Goal: Task Accomplishment & Management: Manage account settings

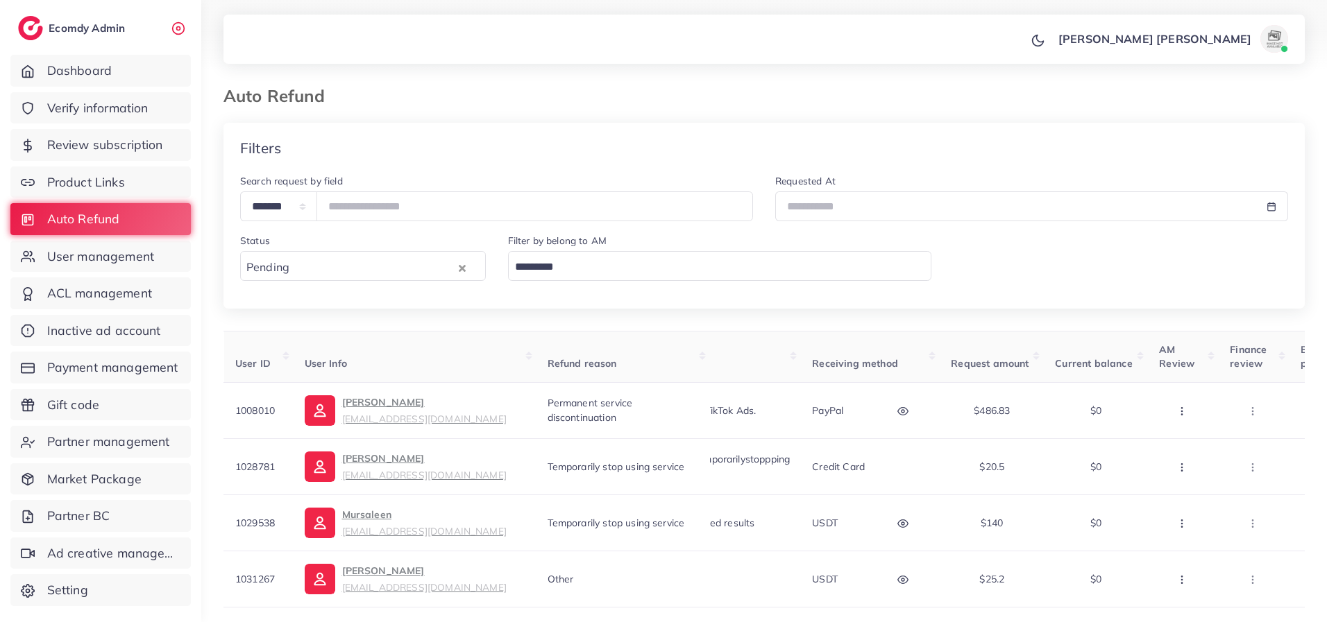
drag, startPoint x: 90, startPoint y: 364, endPoint x: 218, endPoint y: 319, distance: 136.3
click at [90, 365] on span "Payment management" at bounding box center [112, 368] width 131 height 18
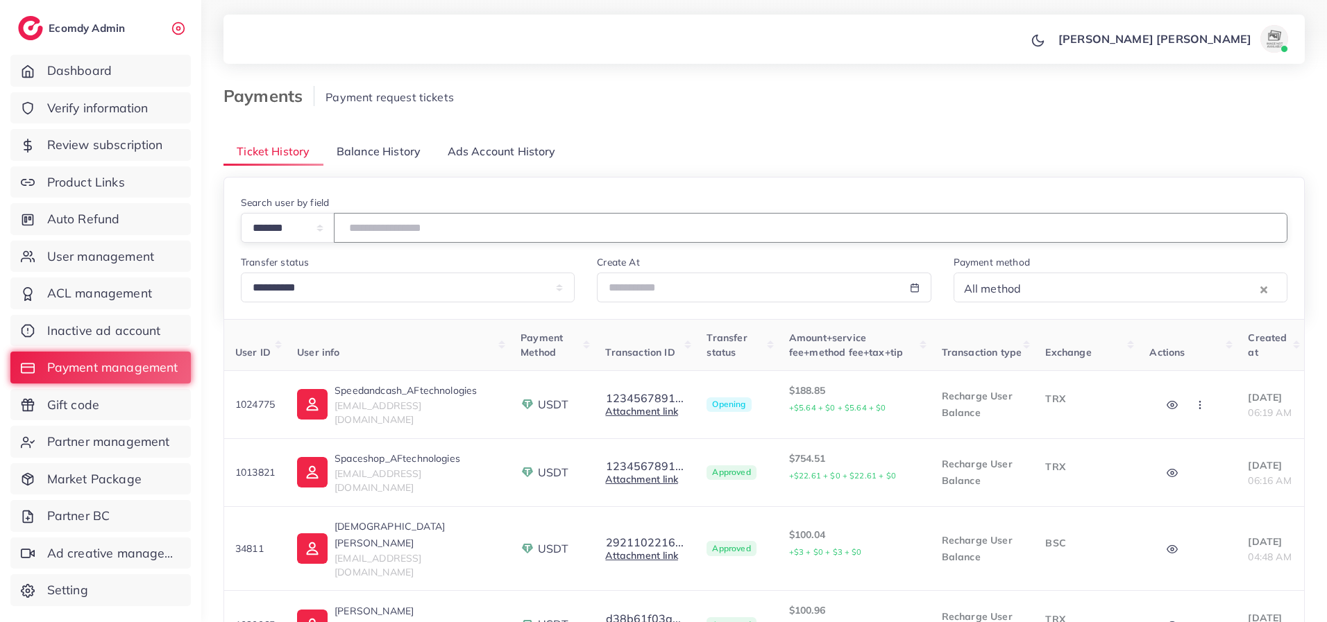
click at [386, 233] on input "number" at bounding box center [810, 228] width 953 height 30
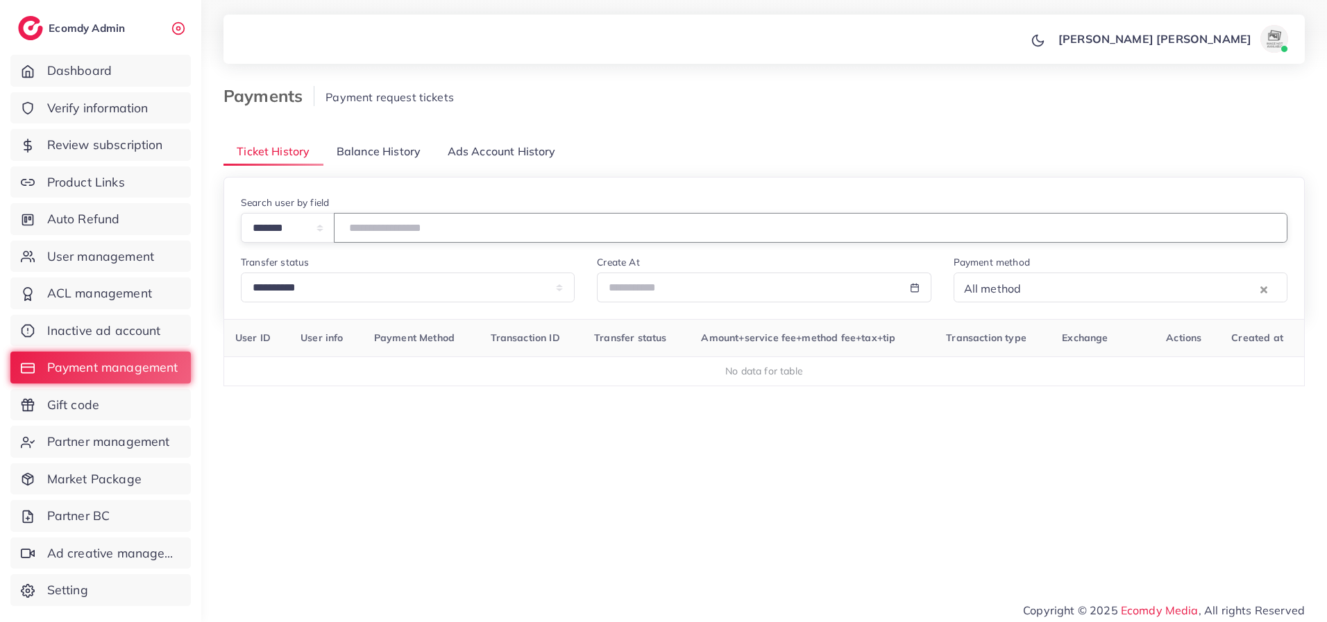
click at [443, 233] on input "*******" at bounding box center [810, 228] width 953 height 30
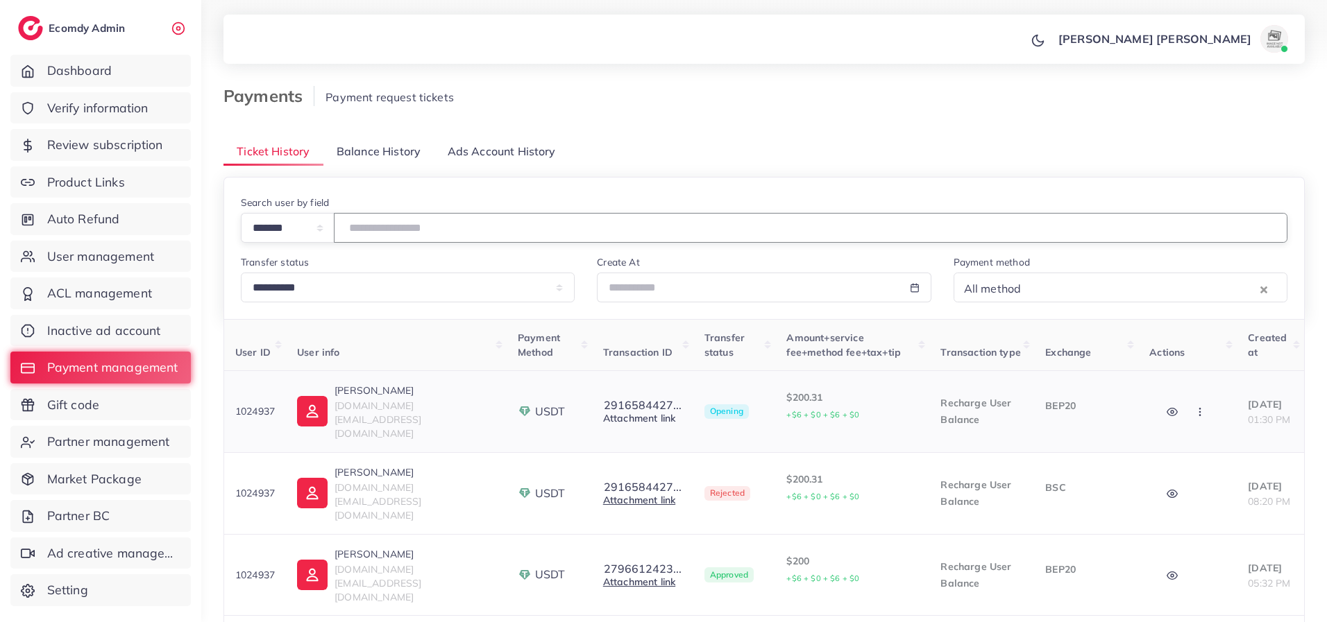
type input "*******"
click at [606, 412] on link "Attachment link" at bounding box center [639, 418] width 72 height 12
click at [1196, 407] on icon "button" at bounding box center [1199, 412] width 11 height 11
click at [603, 418] on link "Attachment link" at bounding box center [639, 418] width 72 height 12
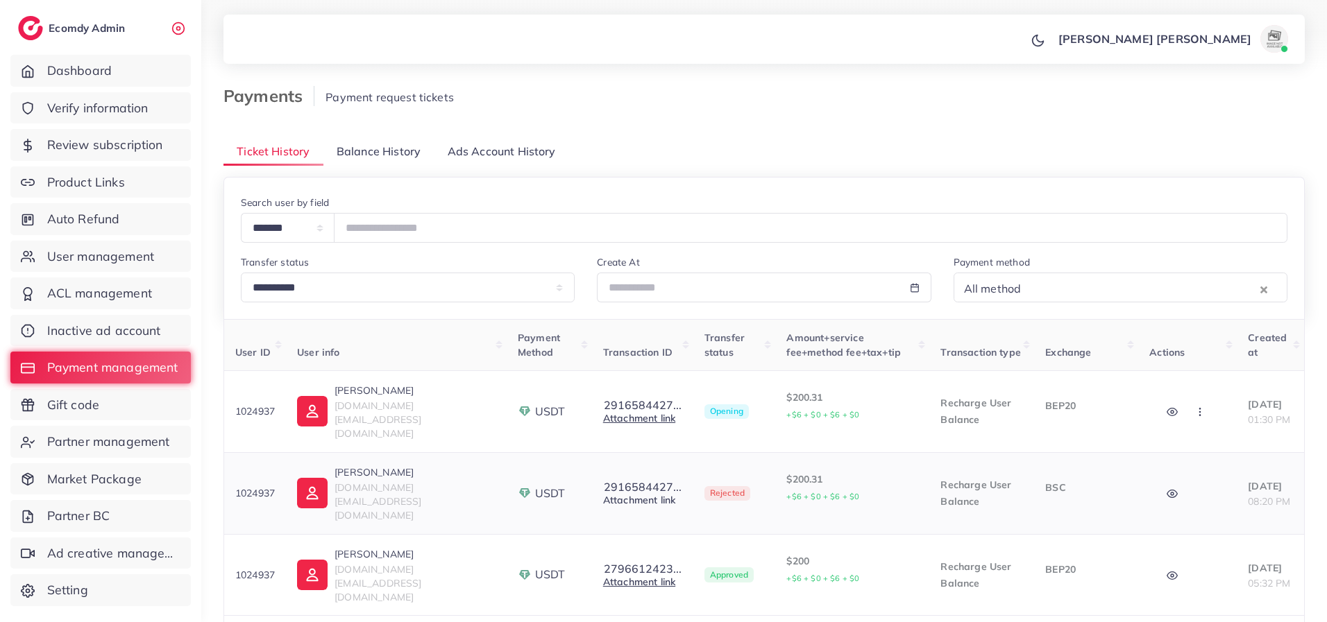
click at [625, 494] on link "Attachment link" at bounding box center [639, 500] width 72 height 12
click at [603, 401] on button "2916584427..." at bounding box center [642, 405] width 79 height 12
drag, startPoint x: 654, startPoint y: 443, endPoint x: 575, endPoint y: 443, distance: 79.1
click at [611, 443] on p "Transaction ID: 291658442716" at bounding box center [659, 441] width 96 height 33
copy p "291658442716"
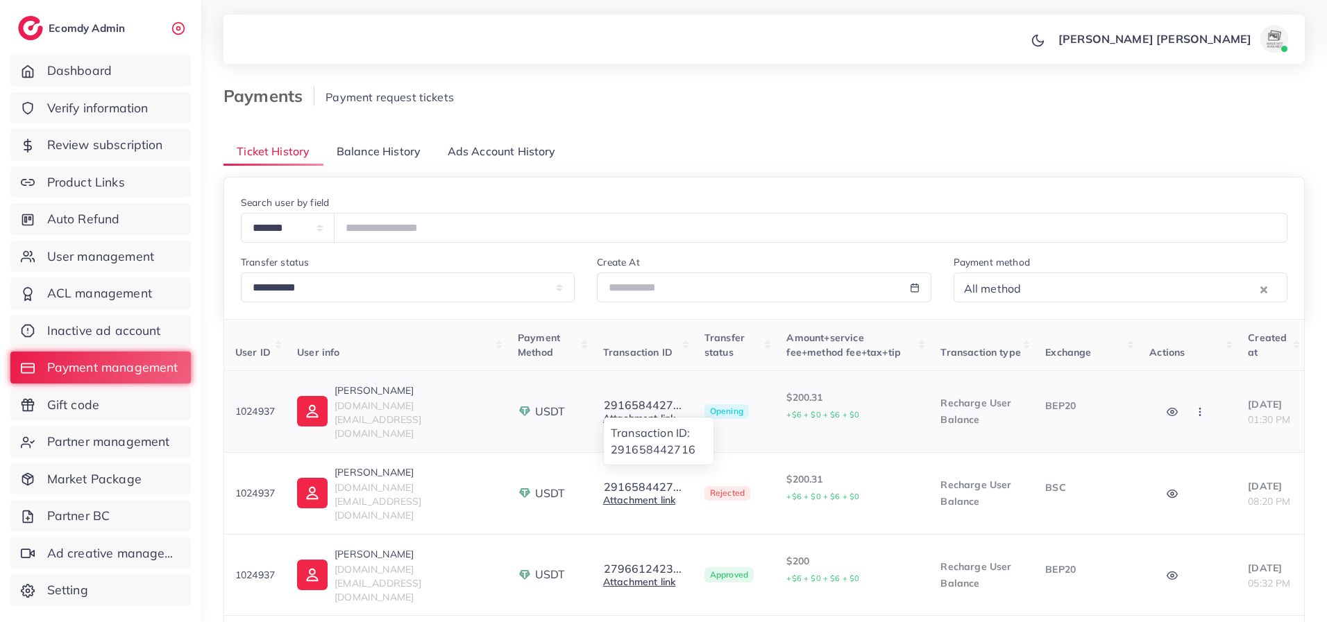
click at [777, 432] on td "$200.31 +$6 + $0 + $6 + $0" at bounding box center [852, 412] width 154 height 82
click at [1194, 407] on icon "button" at bounding box center [1199, 412] width 11 height 11
click at [1196, 407] on icon "button" at bounding box center [1199, 412] width 11 height 11
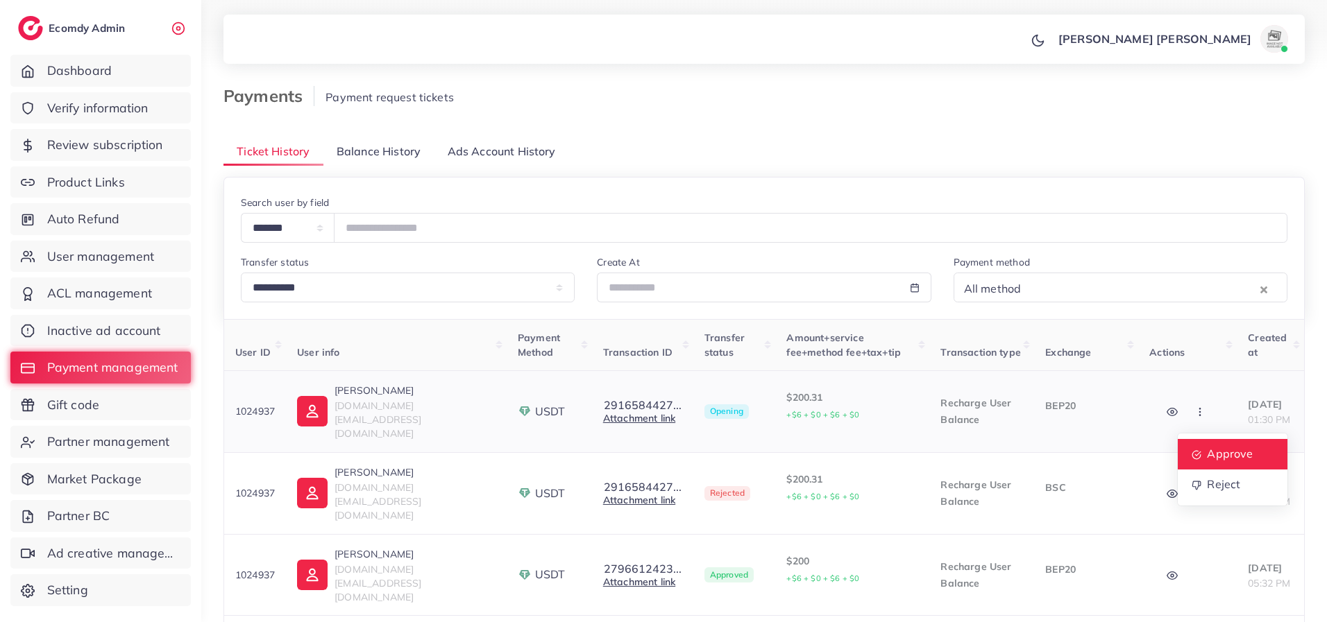
click at [1193, 446] on link "Approve" at bounding box center [1233, 454] width 110 height 31
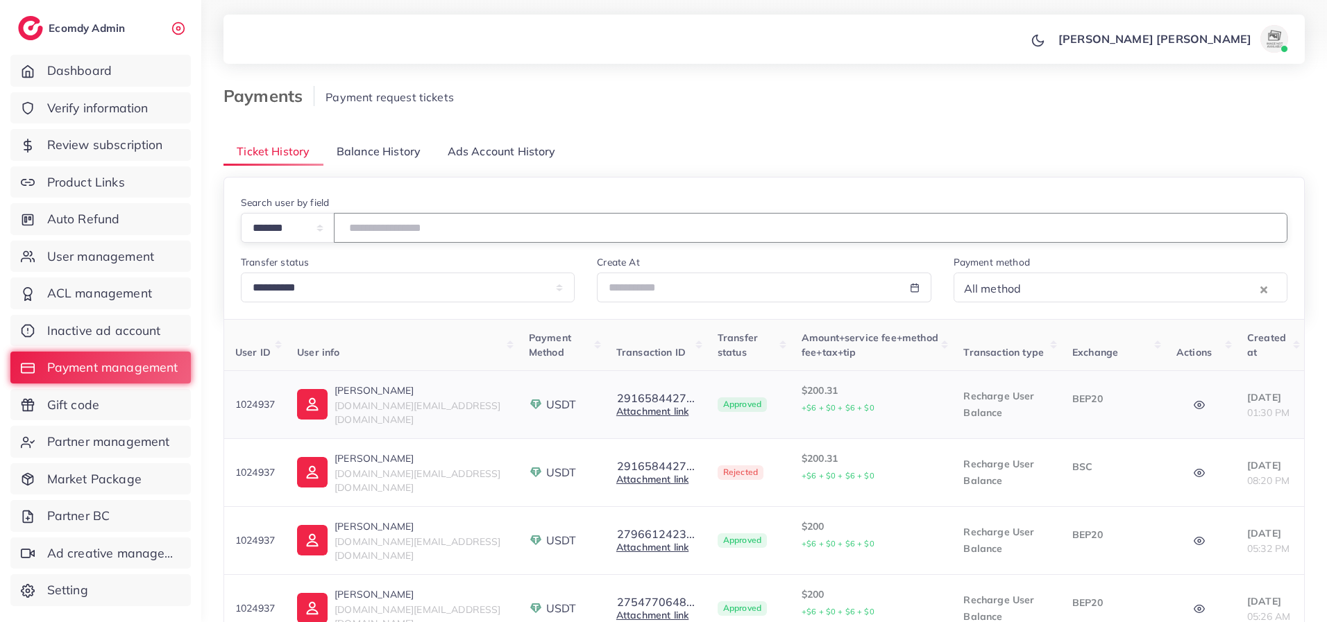
click at [450, 221] on input "*******" at bounding box center [810, 228] width 953 height 30
click at [616, 396] on button "2916584427..." at bounding box center [655, 398] width 79 height 12
drag, startPoint x: 668, startPoint y: 440, endPoint x: 572, endPoint y: 448, distance: 96.1
click at [616, 448] on ul "Transaction ID: 291658442716" at bounding box center [671, 434] width 111 height 49
copy p "291658442716"
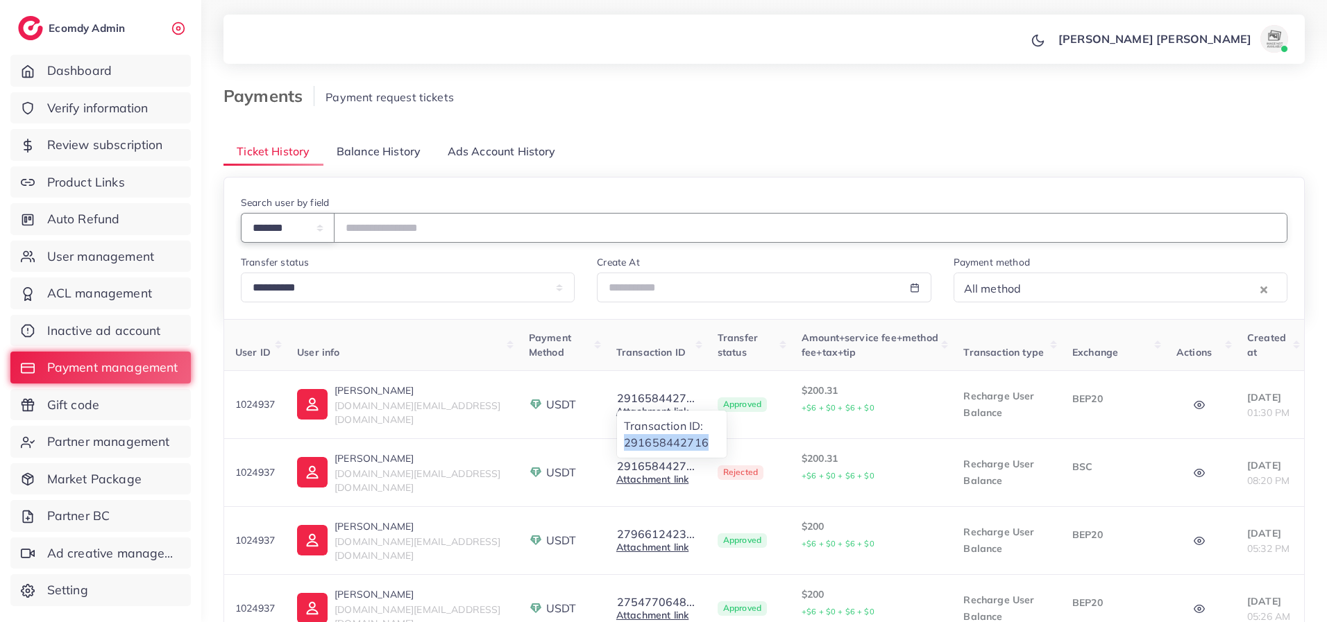
click at [294, 226] on select "**********" at bounding box center [288, 228] width 94 height 30
select select "****"
click at [241, 213] on select "**********" at bounding box center [288, 228] width 94 height 30
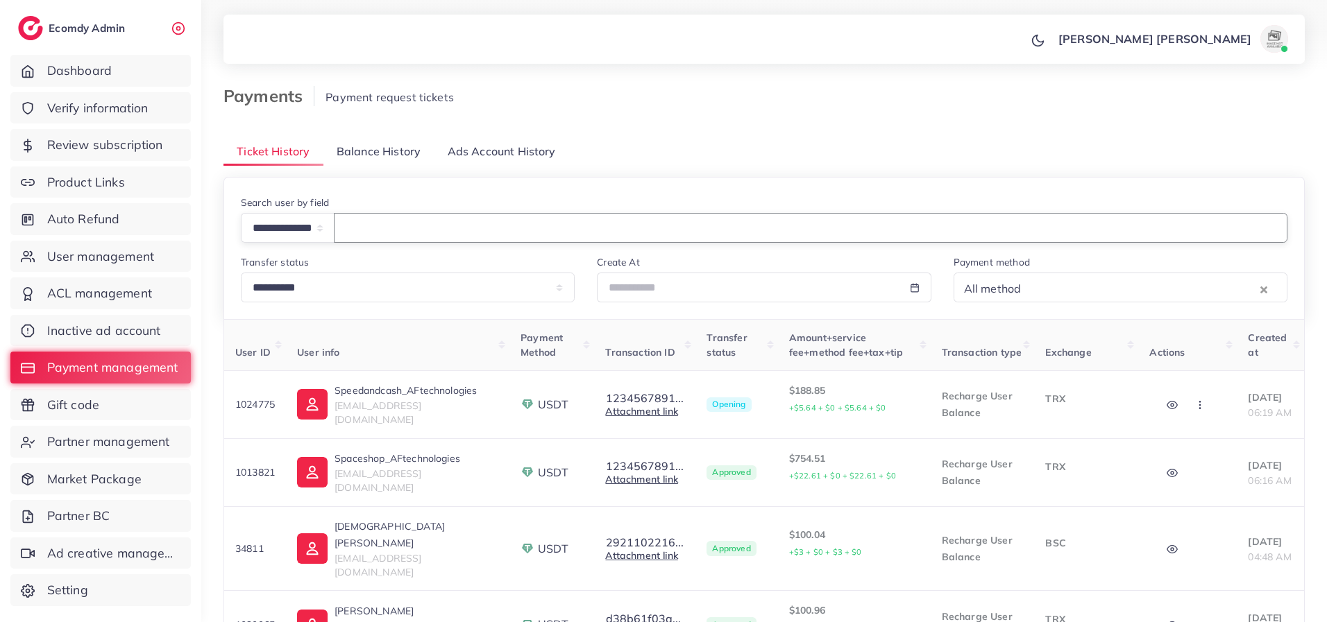
click at [416, 235] on input "text" at bounding box center [810, 228] width 953 height 30
paste input "**********"
type input "**********"
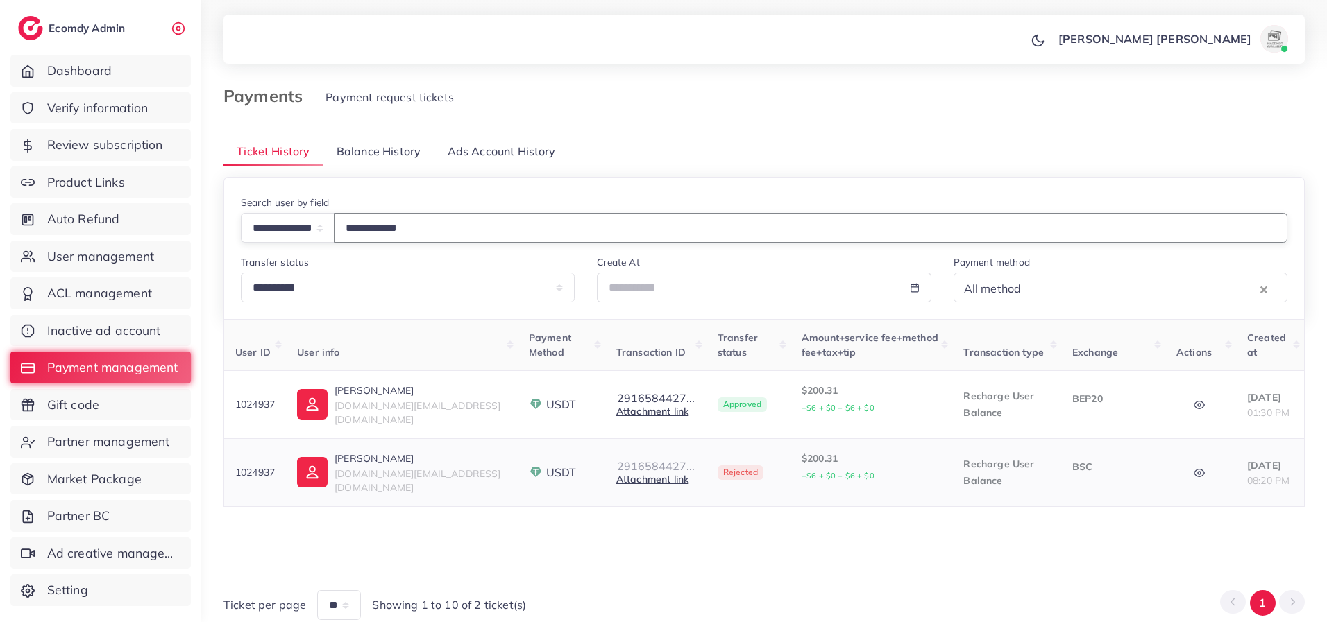
click at [616, 470] on button "2916584427..." at bounding box center [655, 466] width 79 height 12
drag, startPoint x: 466, startPoint y: 539, endPoint x: 485, endPoint y: 530, distance: 21.4
click at [470, 538] on div "User ID User info Payment Method Transaction ID Transfer status Amount+service …" at bounding box center [763, 443] width 1081 height 249
click at [616, 480] on link "Attachment link" at bounding box center [652, 479] width 72 height 12
click at [1198, 473] on circle "button" at bounding box center [1199, 473] width 3 height 3
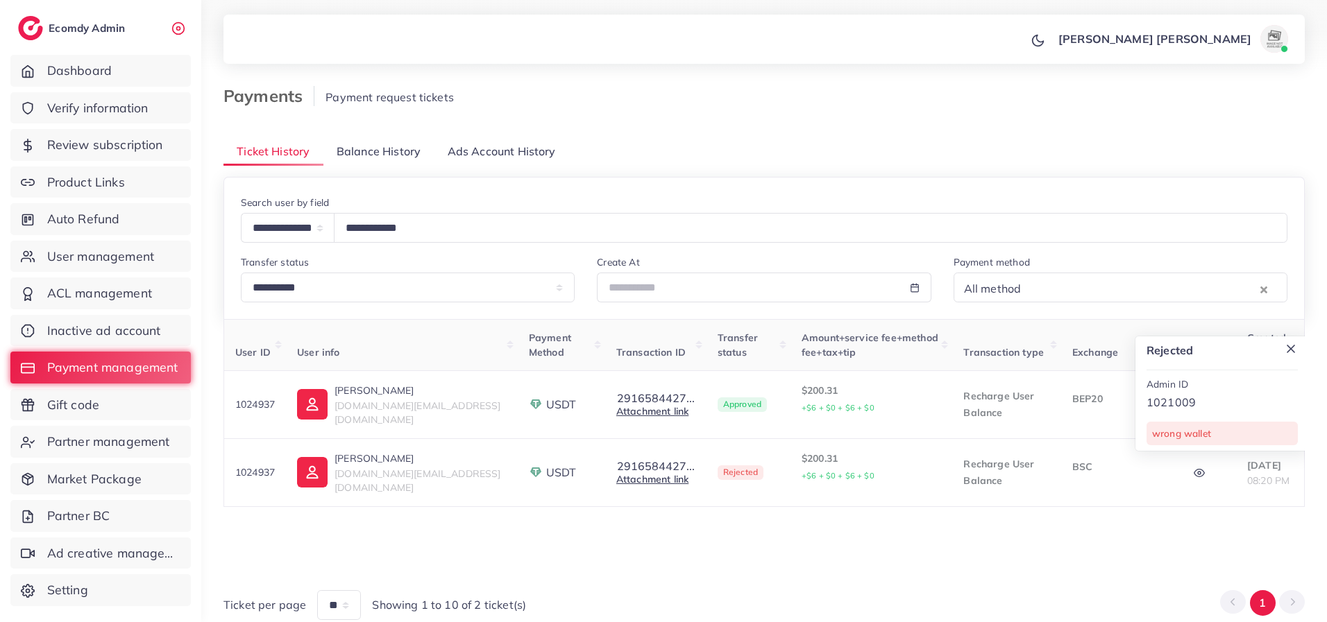
click at [836, 591] on div "Ticket per page ** ** ** Showing 1 to 10 of 2 ticket(s) 1" at bounding box center [763, 599] width 1081 height 41
drag, startPoint x: 474, startPoint y: 230, endPoint x: 290, endPoint y: 229, distance: 183.9
click at [290, 230] on div "**********" at bounding box center [764, 228] width 1046 height 30
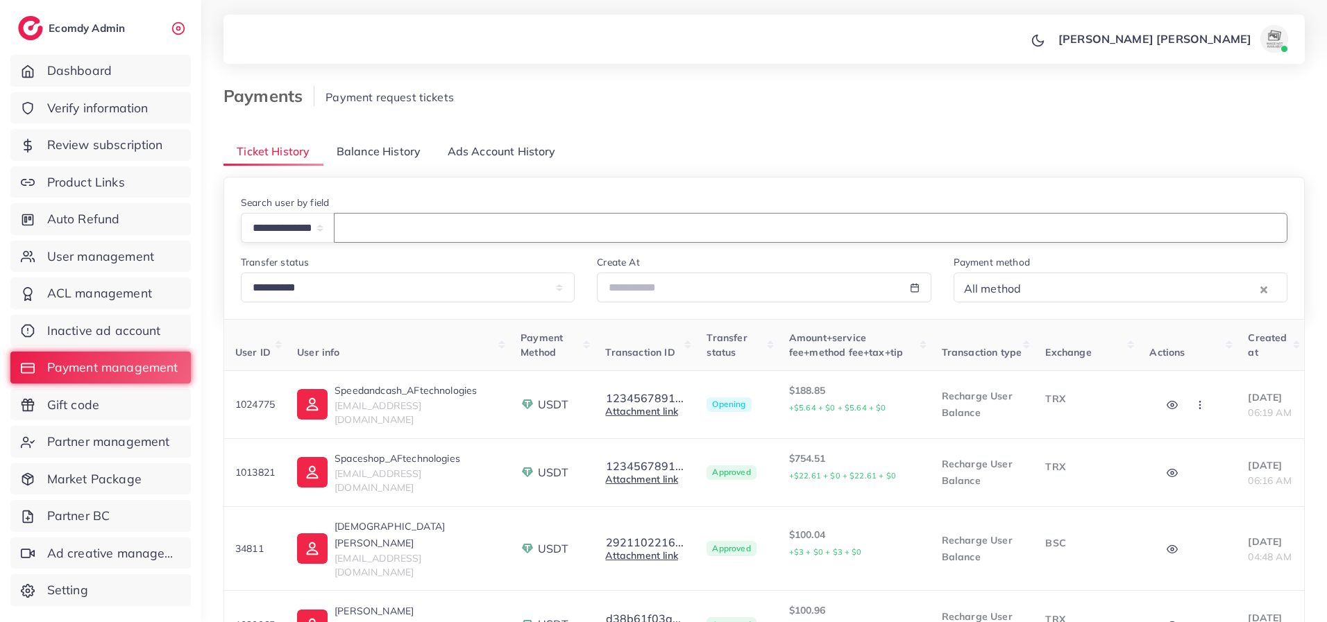
click at [1194, 405] on icon "button" at bounding box center [1199, 405] width 11 height 11
click at [616, 413] on link "Attachment link" at bounding box center [641, 411] width 72 height 12
click at [644, 398] on button "1234567891..." at bounding box center [644, 398] width 79 height 12
drag, startPoint x: 672, startPoint y: 443, endPoint x: 601, endPoint y: 443, distance: 71.5
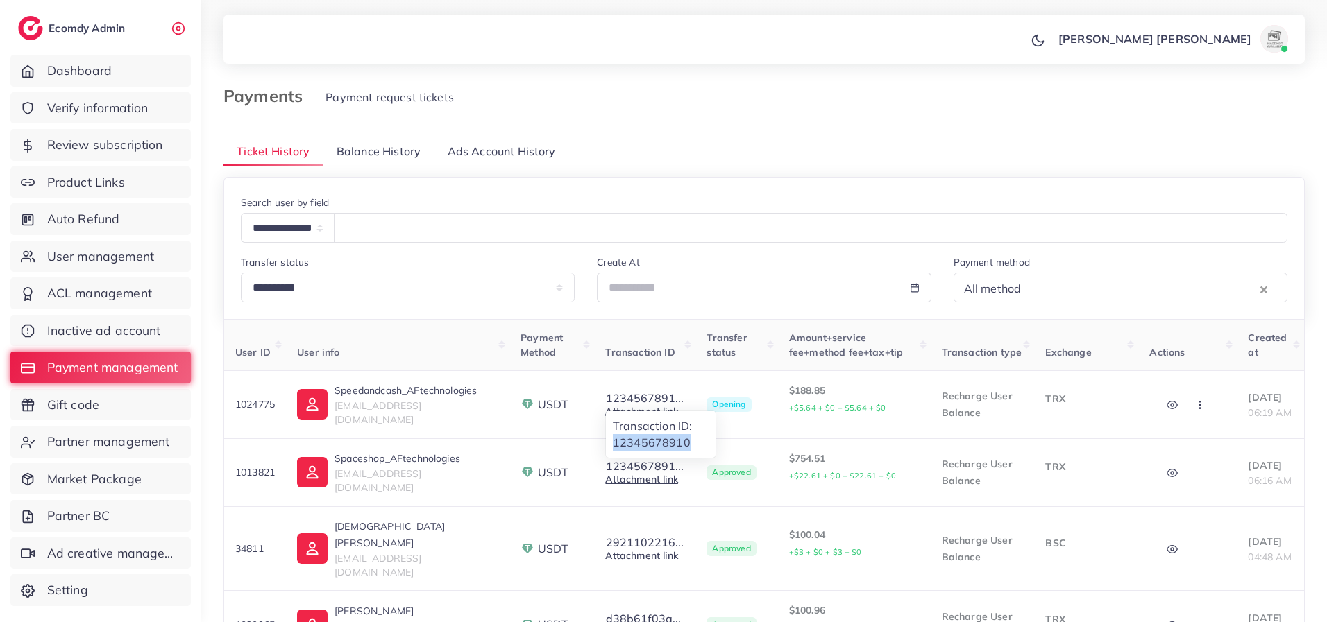
click at [613, 443] on p "Transaction ID: 12345678910" at bounding box center [661, 434] width 96 height 33
copy p "12345678910"
click at [640, 378] on td "1234567891... Transaction ID: 12345678910 Attachment link" at bounding box center [644, 405] width 101 height 68
click at [632, 414] on link "Attachment link" at bounding box center [641, 411] width 72 height 12
drag, startPoint x: 277, startPoint y: 398, endPoint x: 230, endPoint y: 404, distance: 46.8
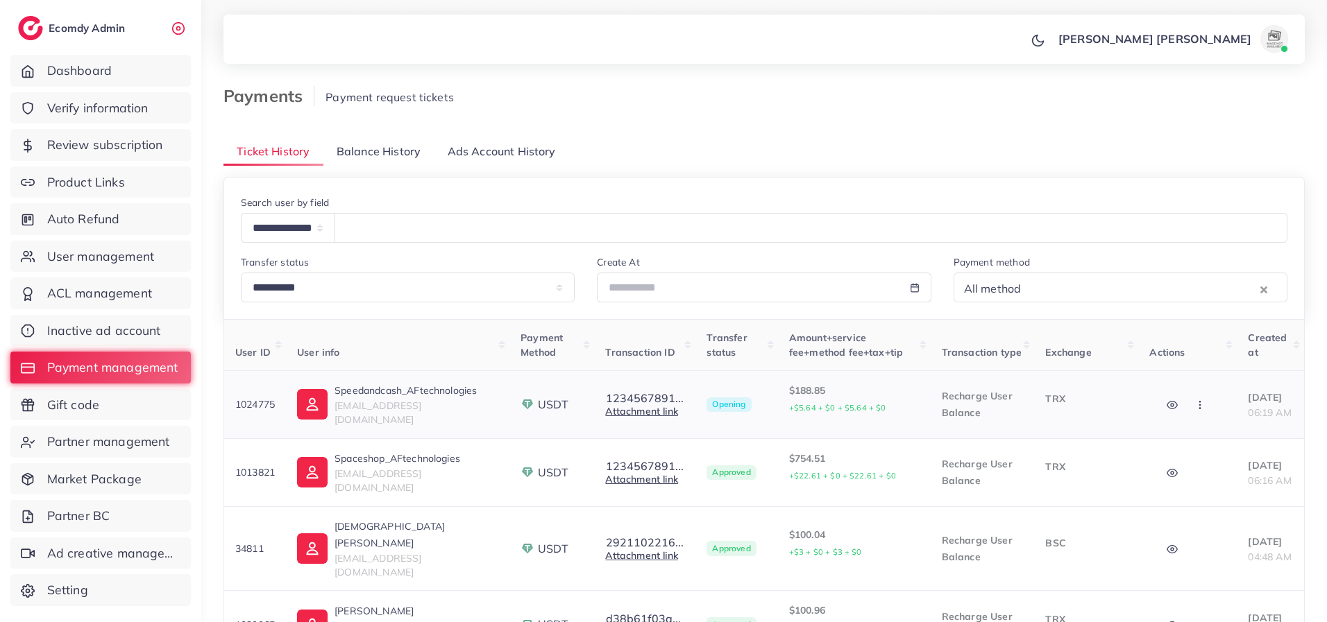
click at [230, 404] on td "1024775" at bounding box center [255, 405] width 62 height 68
copy p "1024775"
click at [140, 445] on span "Partner management" at bounding box center [112, 442] width 123 height 18
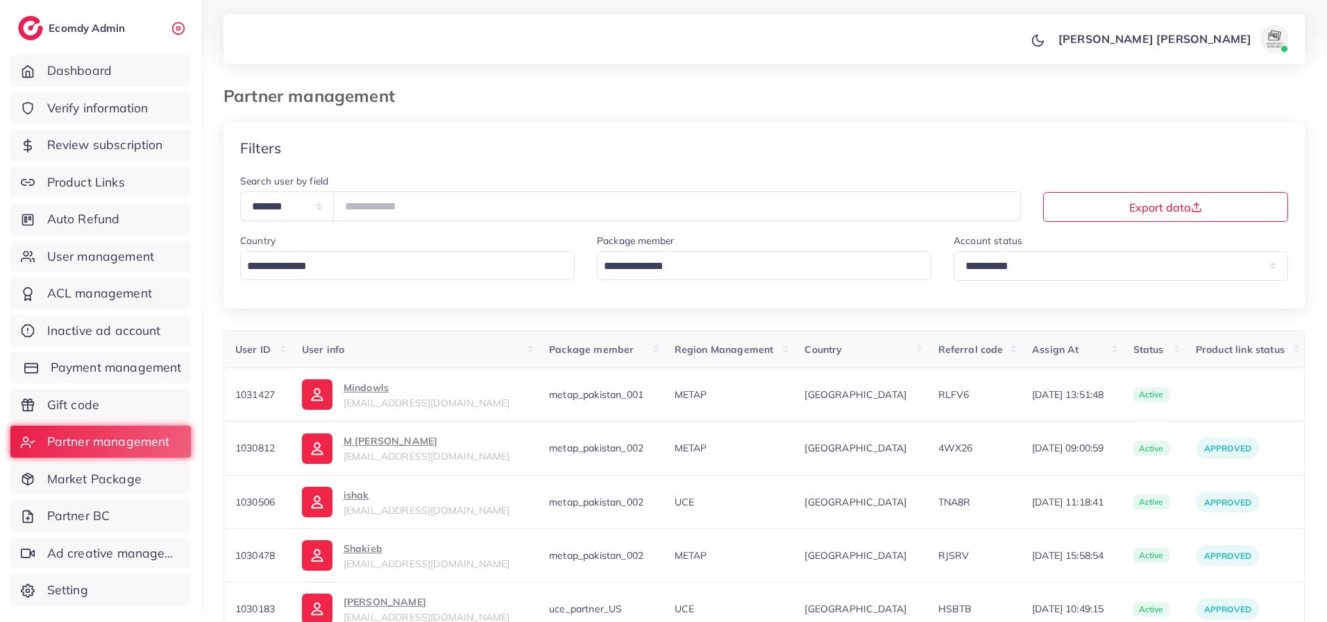
click at [85, 370] on span "Payment management" at bounding box center [116, 368] width 131 height 18
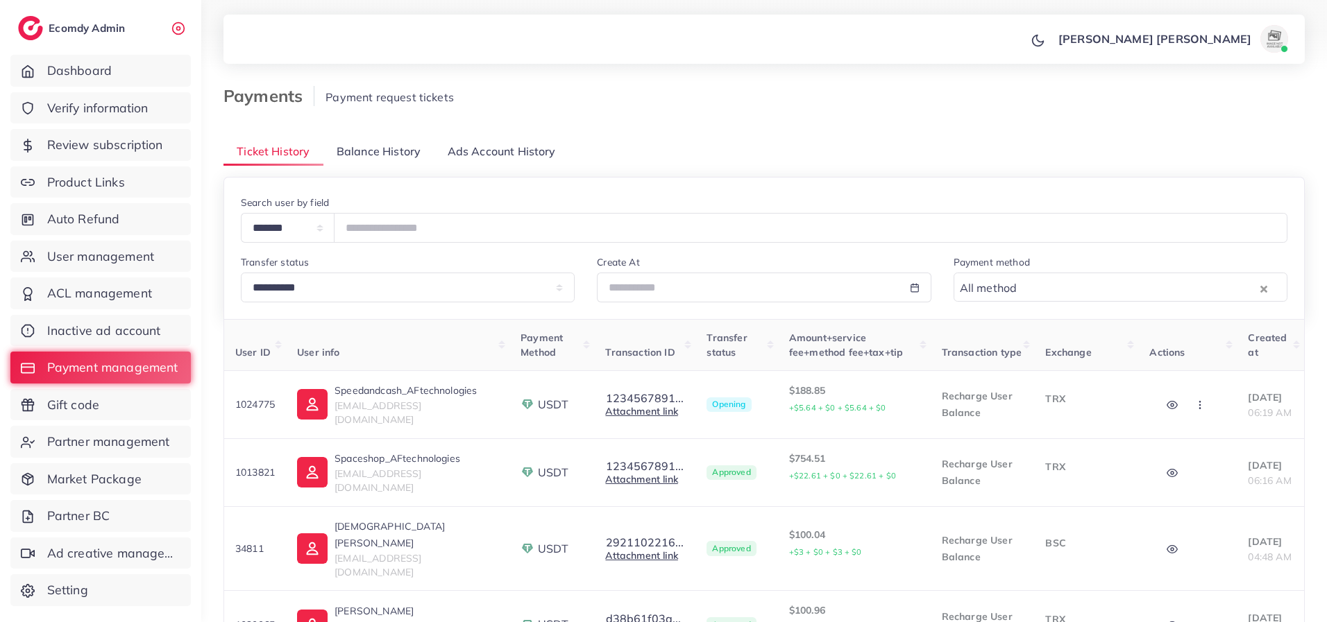
click at [368, 155] on span "Balance History" at bounding box center [379, 152] width 84 height 16
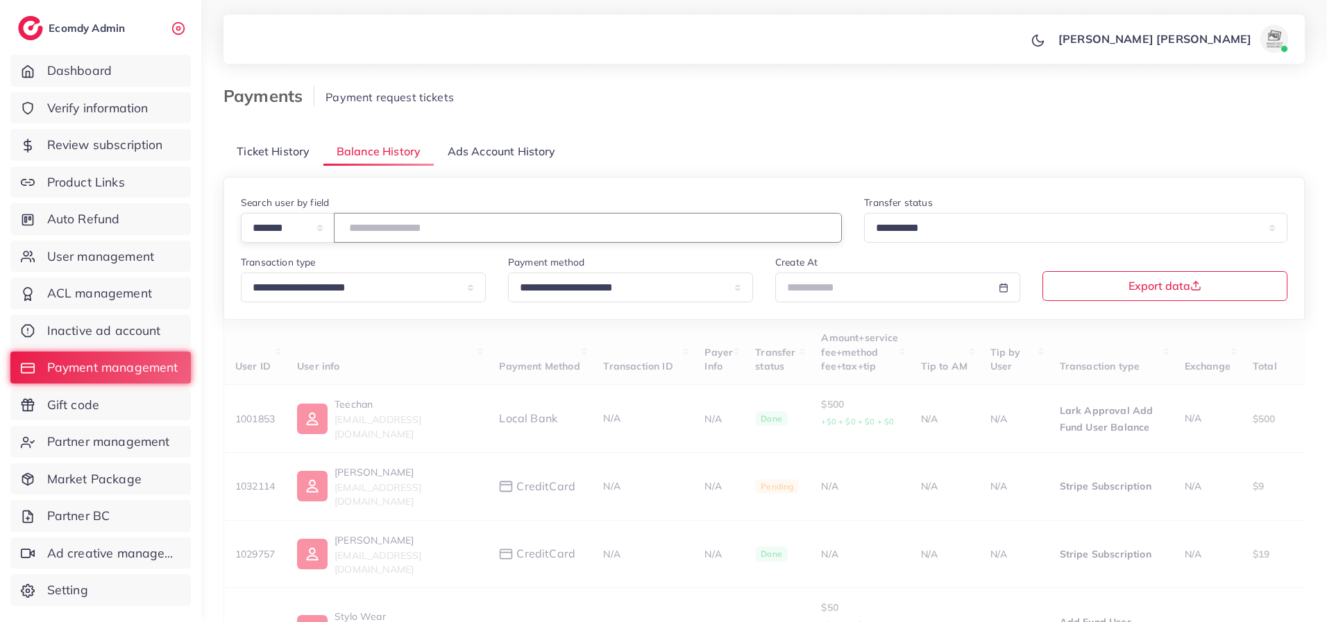
click at [401, 232] on input "number" at bounding box center [588, 228] width 508 height 30
paste input "*******"
type input "*******"
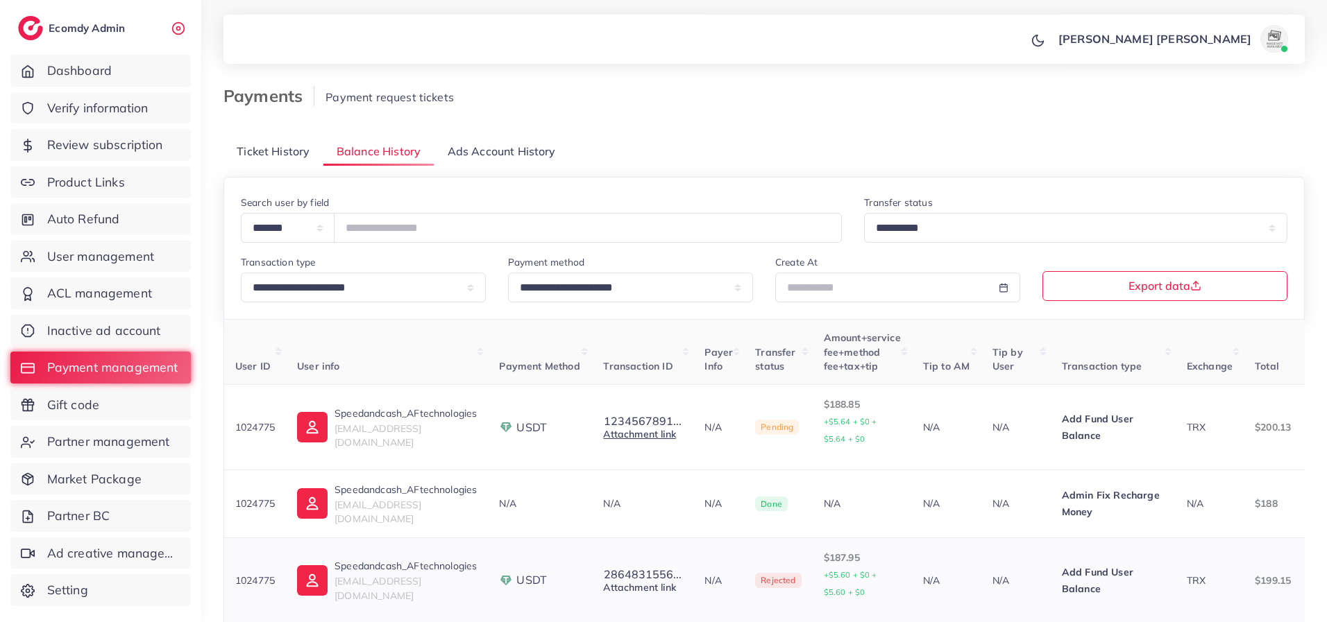
click at [636, 582] on link "Attachment link" at bounding box center [639, 588] width 72 height 12
click at [628, 568] on button "2864831556..." at bounding box center [642, 574] width 79 height 12
drag, startPoint x: 698, startPoint y: 535, endPoint x: 613, endPoint y: 539, distance: 85.5
click at [613, 539] on ul "Transaction ID: 286483155645" at bounding box center [658, 538] width 111 height 49
copy p "286483155645"
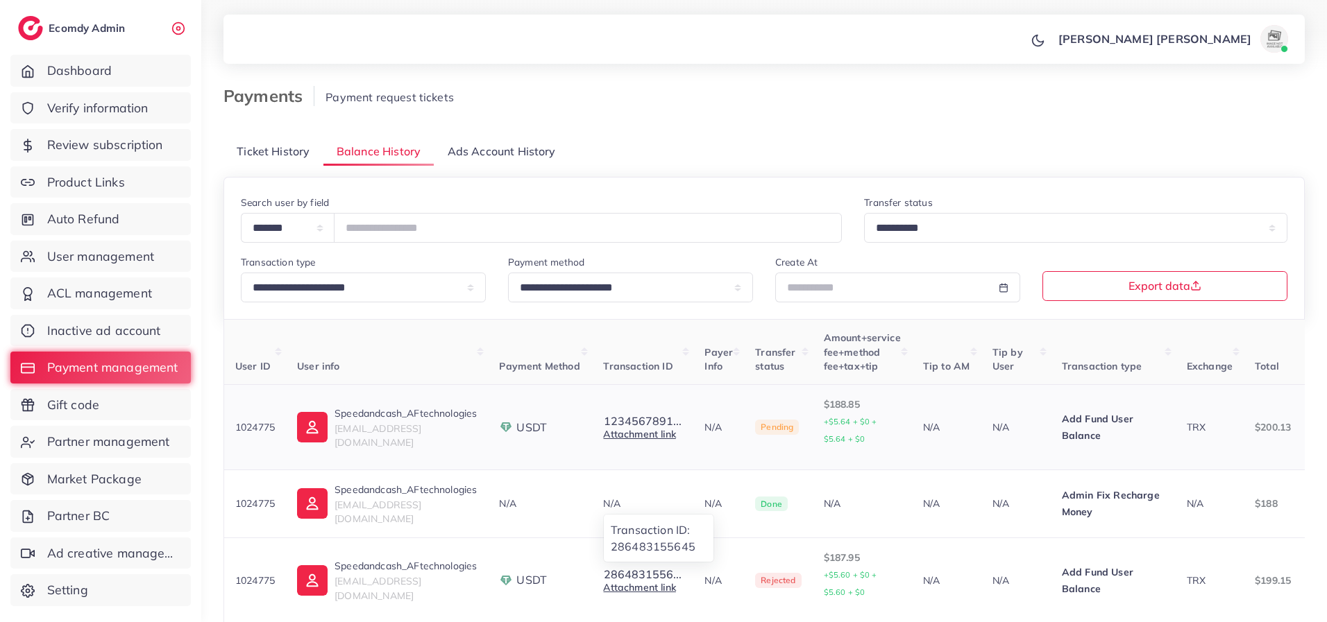
click at [695, 448] on td "N/A" at bounding box center [718, 427] width 51 height 85
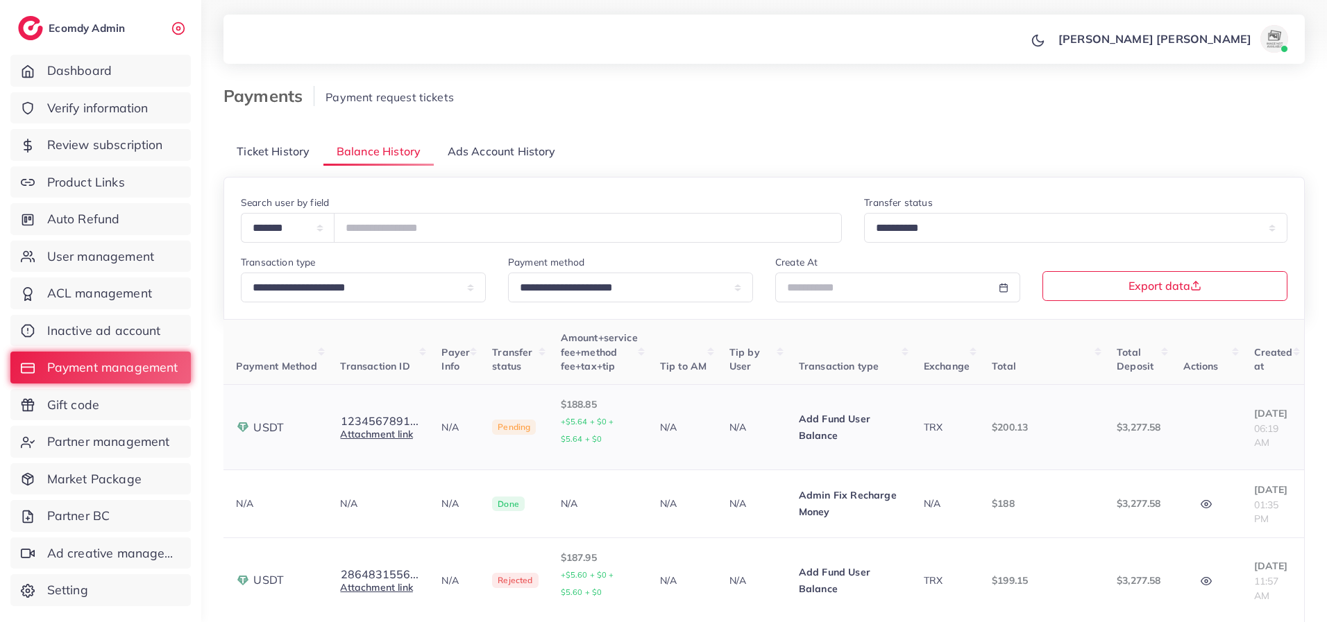
click at [1191, 417] on td at bounding box center [1207, 427] width 71 height 85
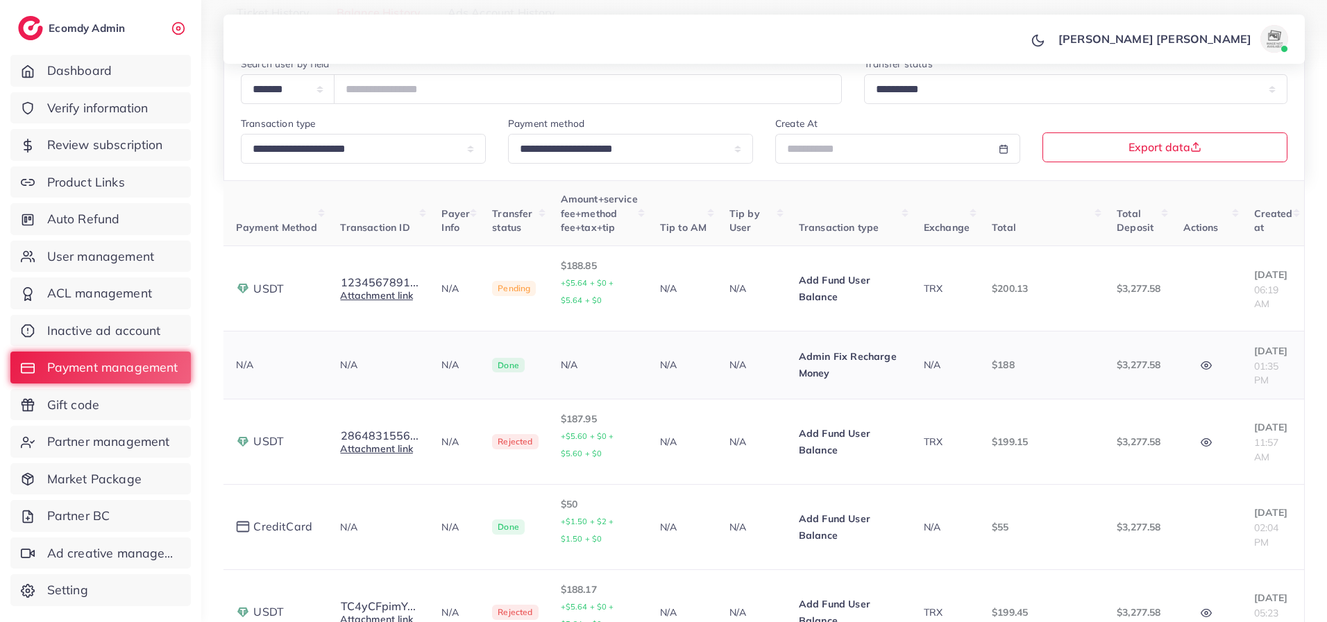
click at [1200, 365] on icon "button" at bounding box center [1205, 365] width 11 height 11
click at [1200, 437] on icon "button" at bounding box center [1205, 442] width 11 height 11
drag, startPoint x: 1104, startPoint y: 548, endPoint x: 1010, endPoint y: 552, distance: 94.5
click at [1025, 552] on p "manual topup 188$" at bounding box center [1095, 549] width 140 height 17
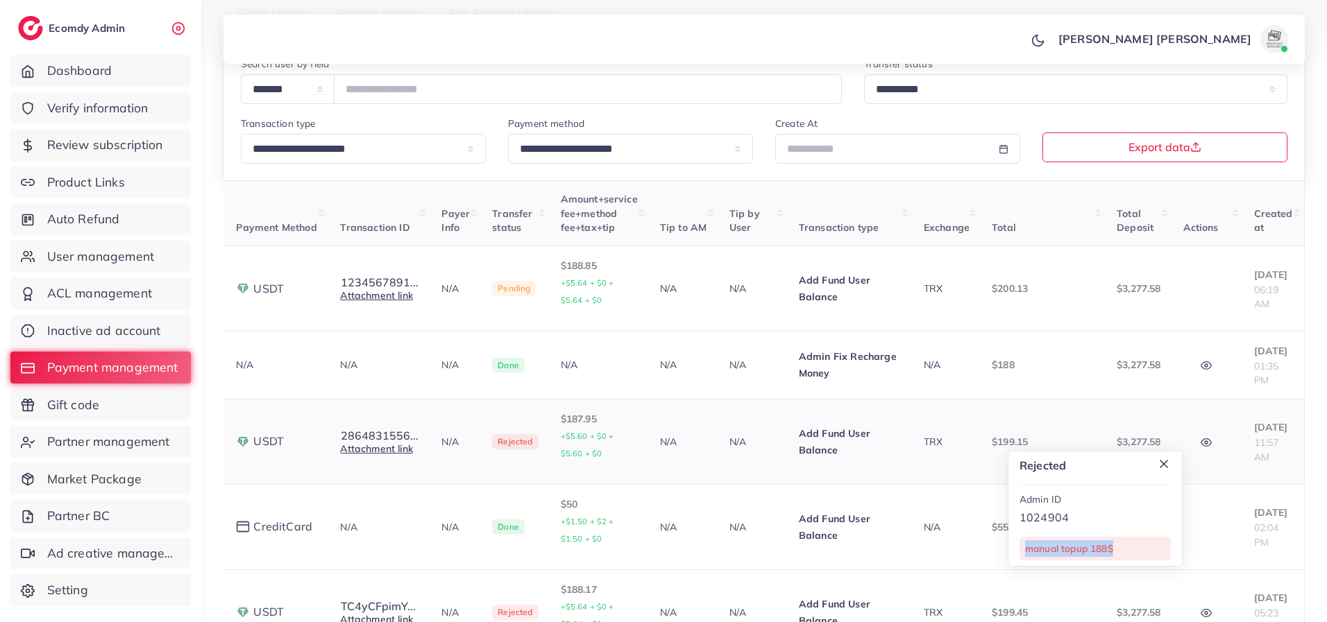
copy p "manual topup 188$"
click at [887, 541] on td "Add Fund User Balance" at bounding box center [850, 526] width 125 height 85
click at [1200, 437] on icon "button" at bounding box center [1205, 442] width 11 height 11
click at [1200, 360] on icon "button" at bounding box center [1205, 365] width 11 height 11
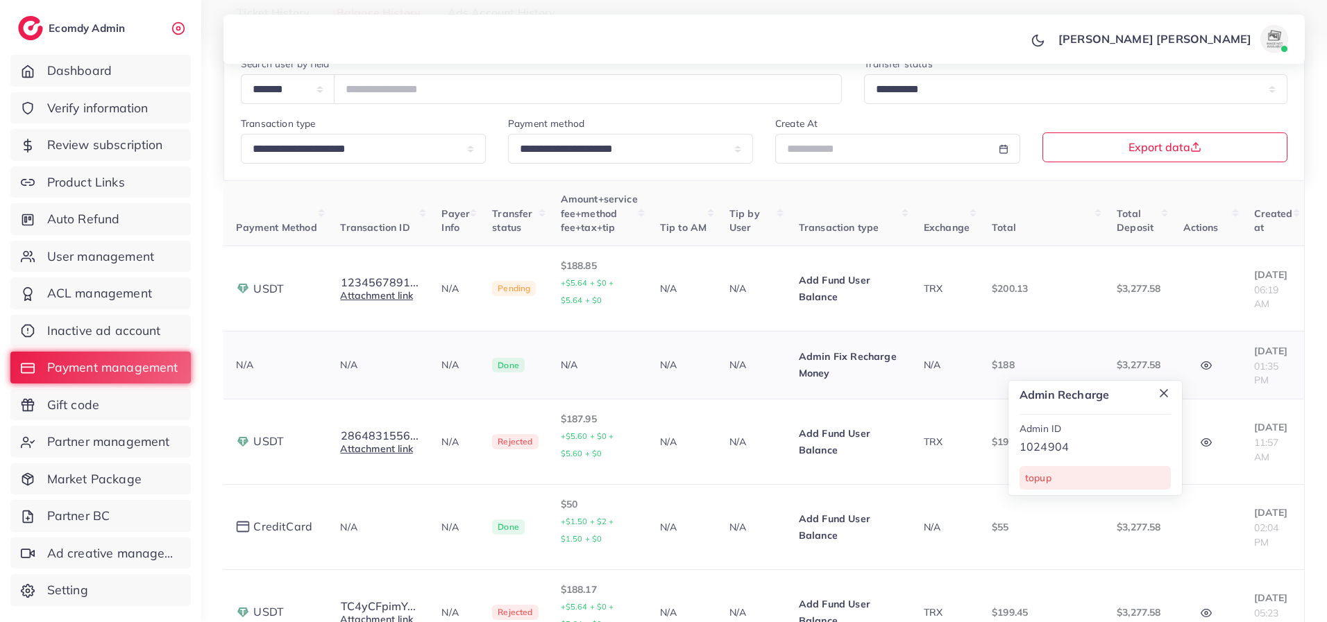
click at [1200, 360] on icon "button" at bounding box center [1205, 365] width 11 height 11
click at [1183, 428] on button "button" at bounding box center [1207, 441] width 49 height 31
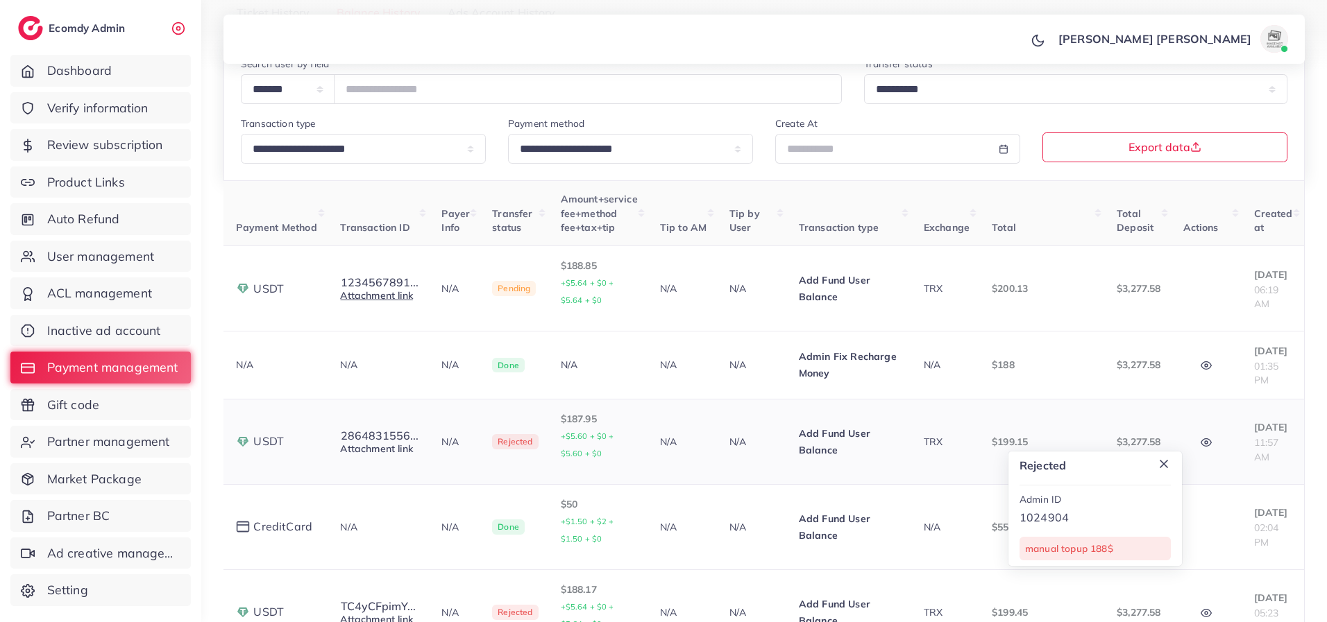
click at [364, 443] on link "Attachment link" at bounding box center [376, 449] width 72 height 12
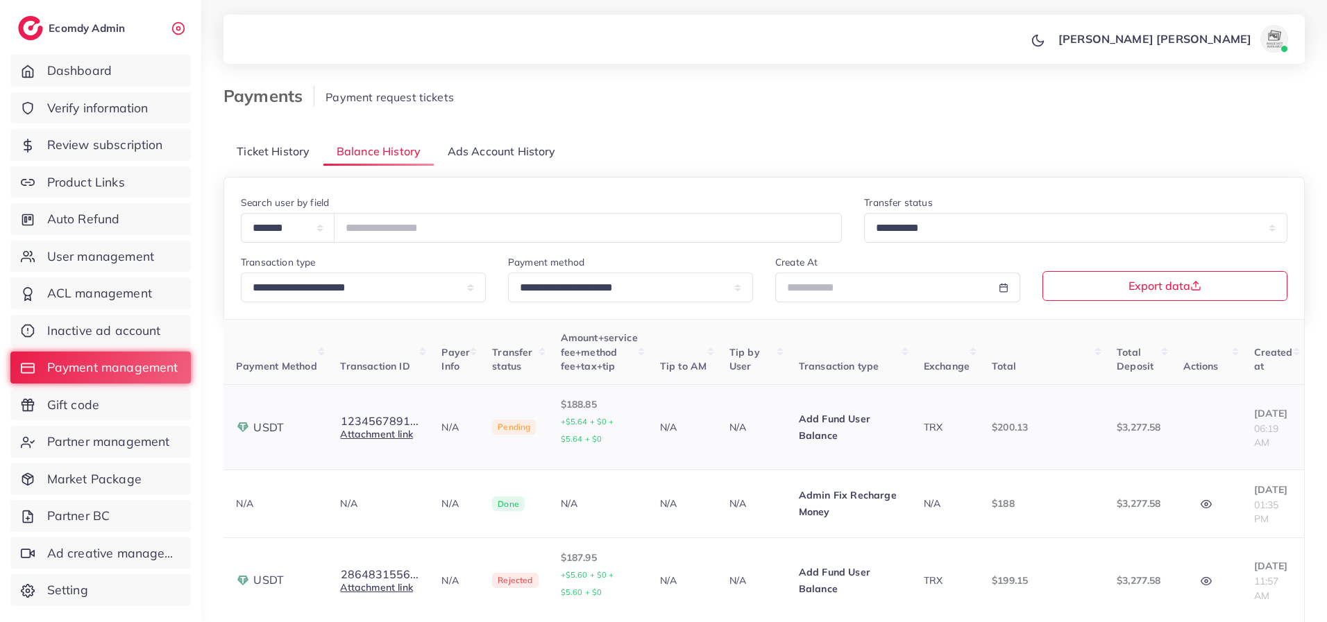
click at [1197, 407] on td at bounding box center [1207, 427] width 71 height 85
click at [1187, 434] on td at bounding box center [1207, 427] width 71 height 85
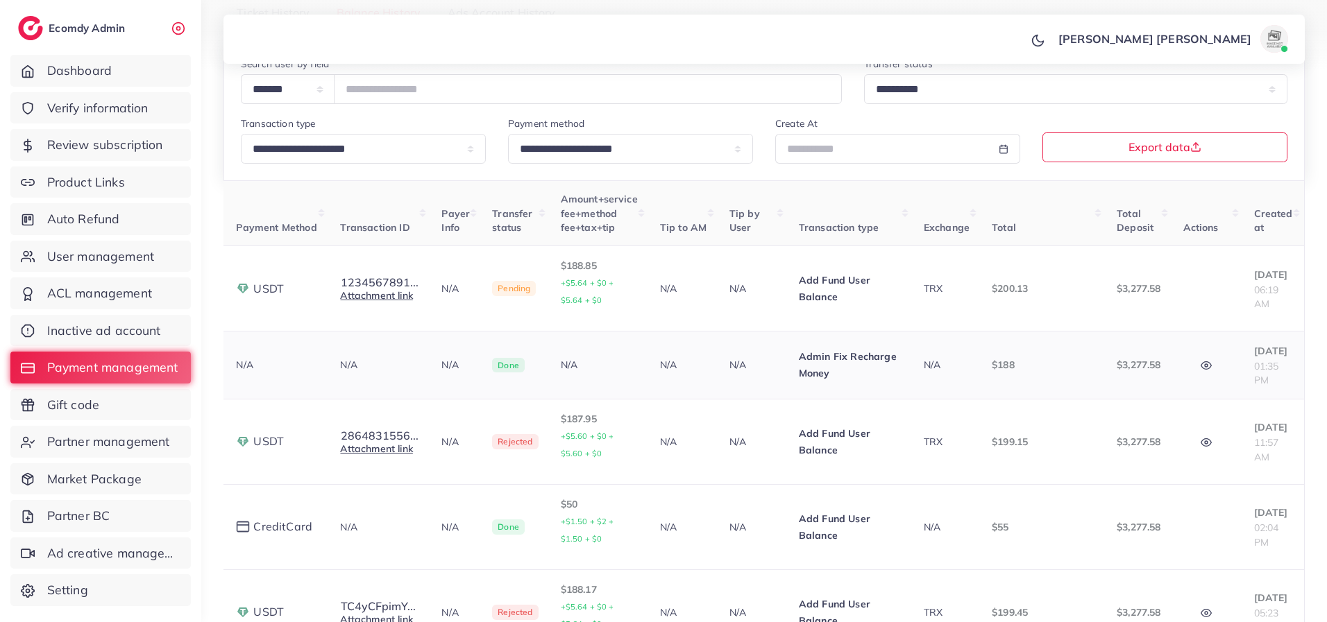
click at [1200, 366] on icon "button" at bounding box center [1205, 365] width 11 height 11
click at [357, 296] on link "Attachment link" at bounding box center [376, 295] width 72 height 12
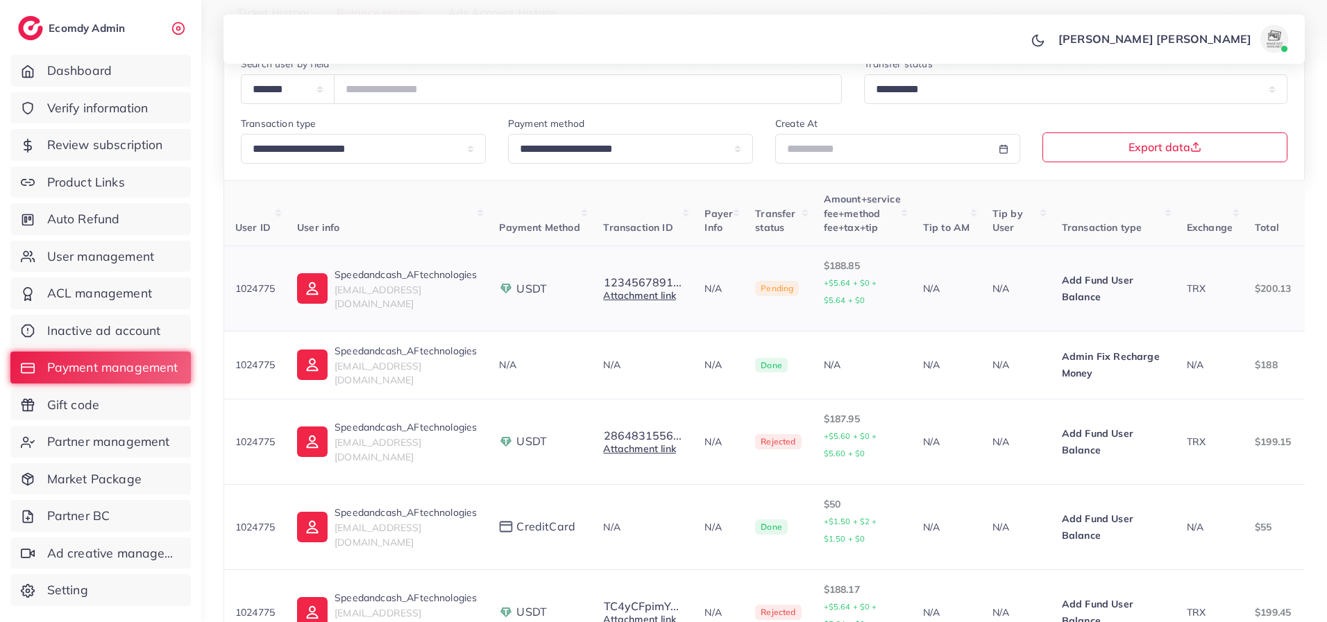
drag, startPoint x: 280, startPoint y: 283, endPoint x: 236, endPoint y: 289, distance: 44.1
click at [236, 289] on td "1024775" at bounding box center [255, 288] width 62 height 85
copy p "1024775"
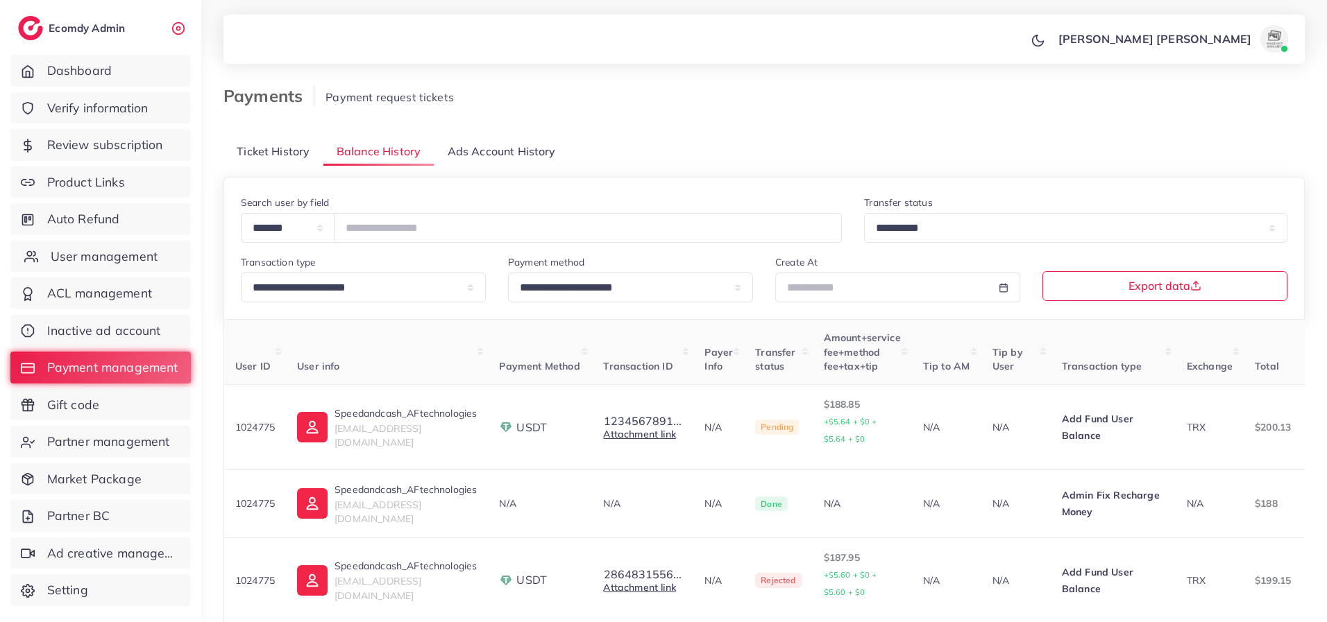
click at [100, 264] on span "User management" at bounding box center [104, 257] width 107 height 18
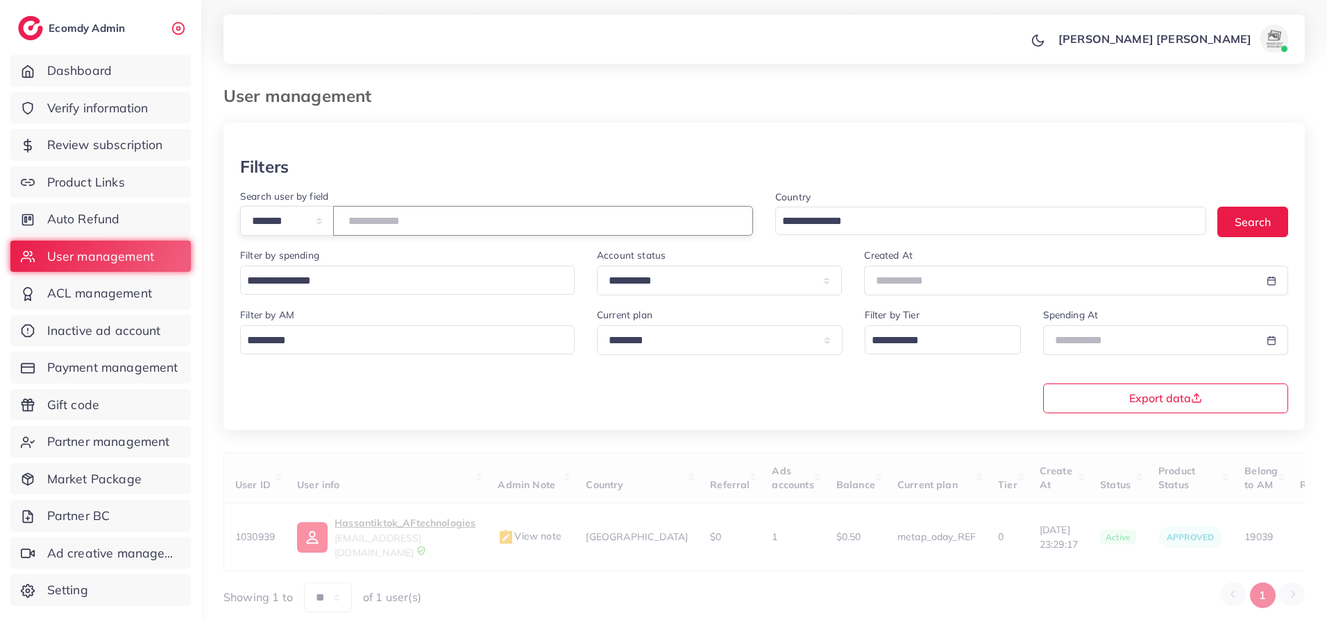
click at [428, 226] on input "number" at bounding box center [543, 221] width 420 height 30
paste input "*******"
type input "*******"
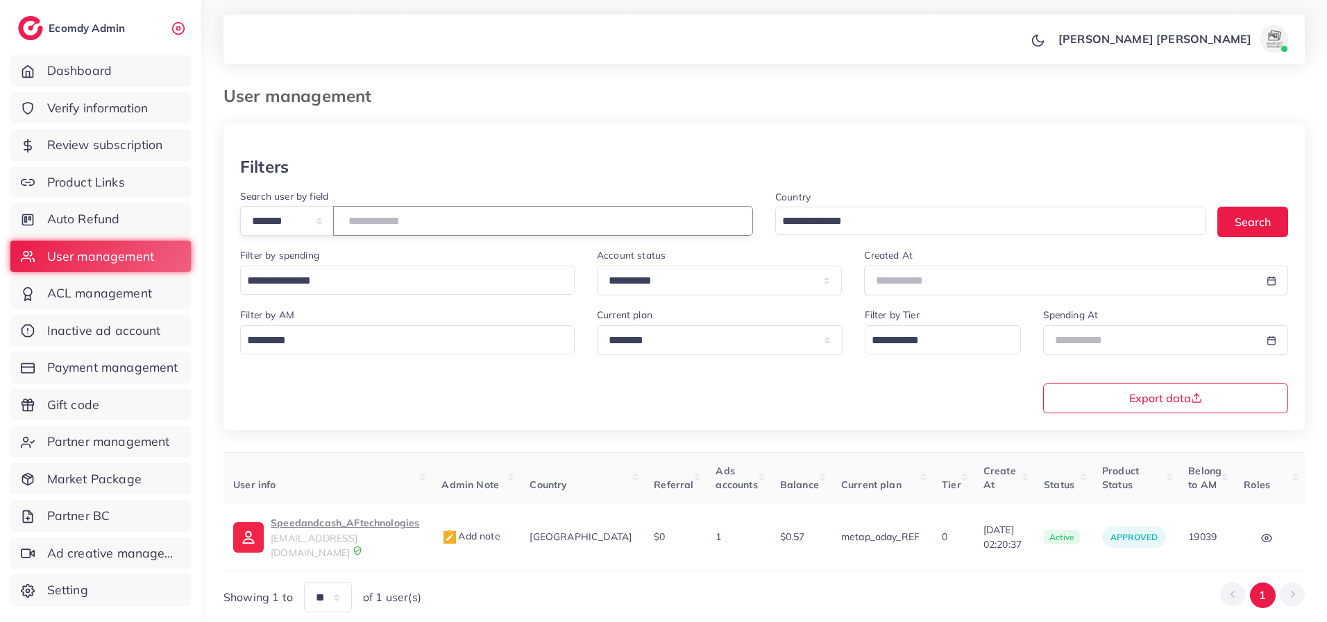
scroll to position [0, 88]
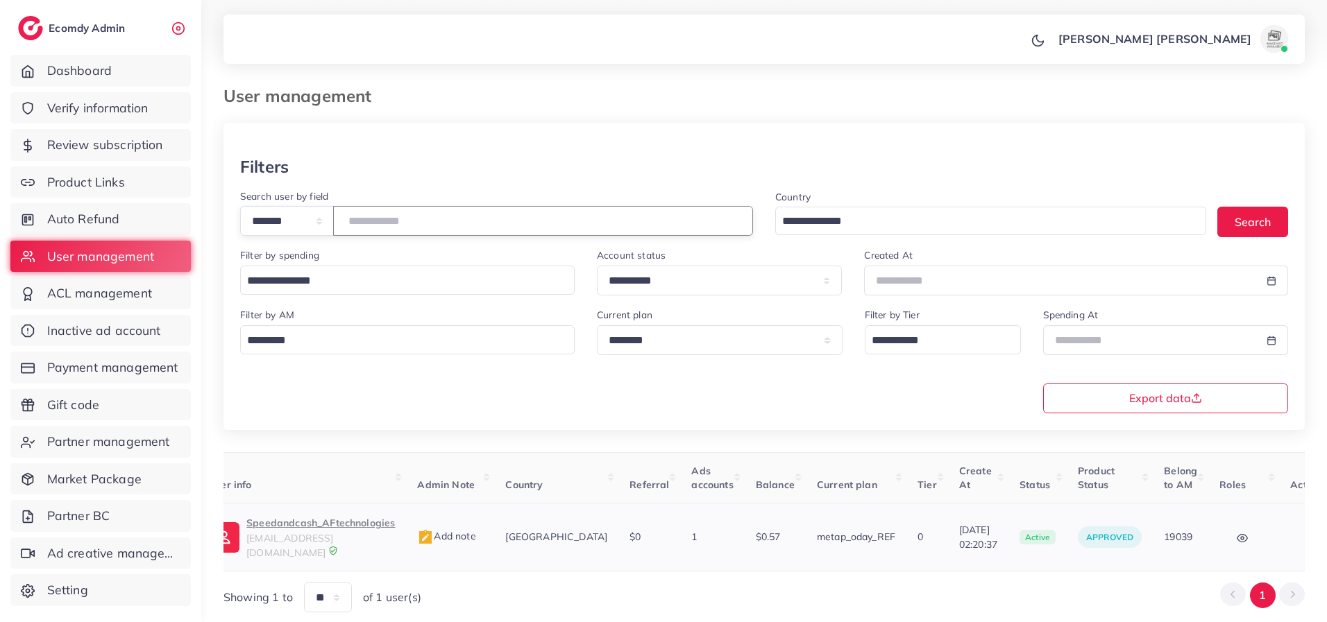
click at [1313, 538] on circle "button" at bounding box center [1313, 538] width 1 height 1
click at [1025, 568] on div "User ID User info Admin Note Country Referral Ads accounts Balance Current plan…" at bounding box center [763, 532] width 1081 height 161
click at [107, 369] on span "Payment management" at bounding box center [116, 368] width 131 height 18
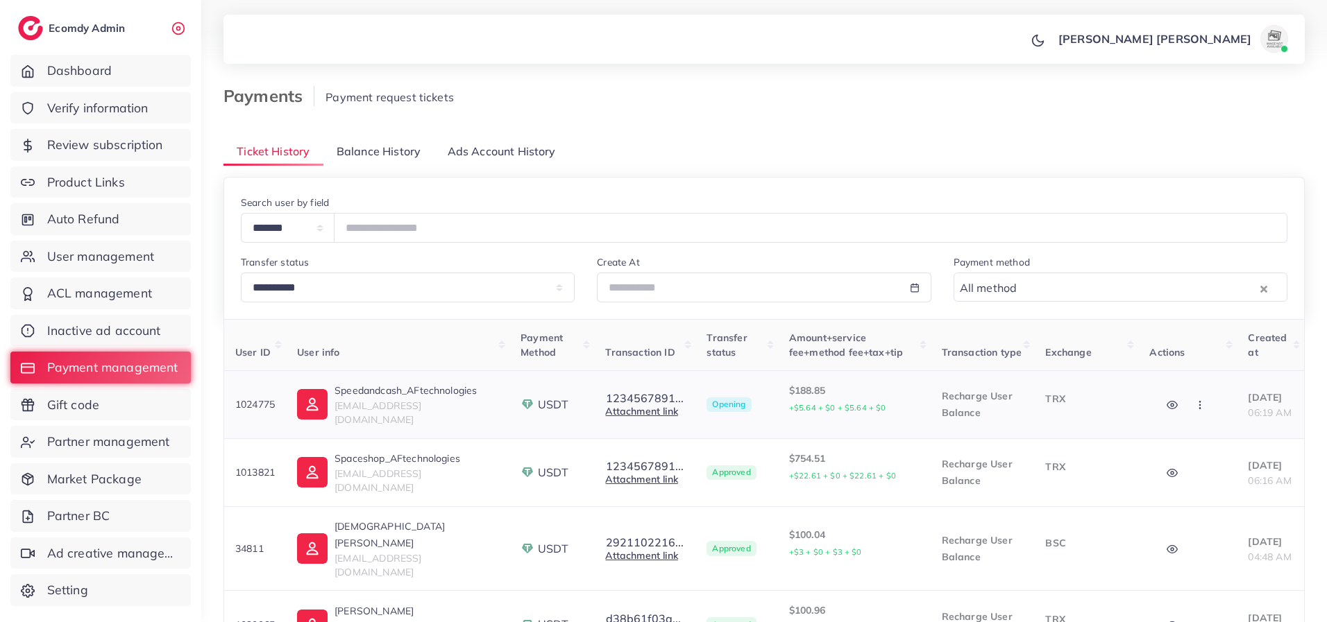
click at [1194, 405] on icon "button" at bounding box center [1199, 405] width 11 height 11
click at [1068, 432] on td "TRX" at bounding box center [1086, 405] width 104 height 68
click at [618, 412] on link "Attachment link" at bounding box center [641, 411] width 72 height 12
click at [616, 396] on button "1234567891..." at bounding box center [644, 398] width 79 height 12
click at [771, 307] on div "**********" at bounding box center [763, 248] width 1081 height 142
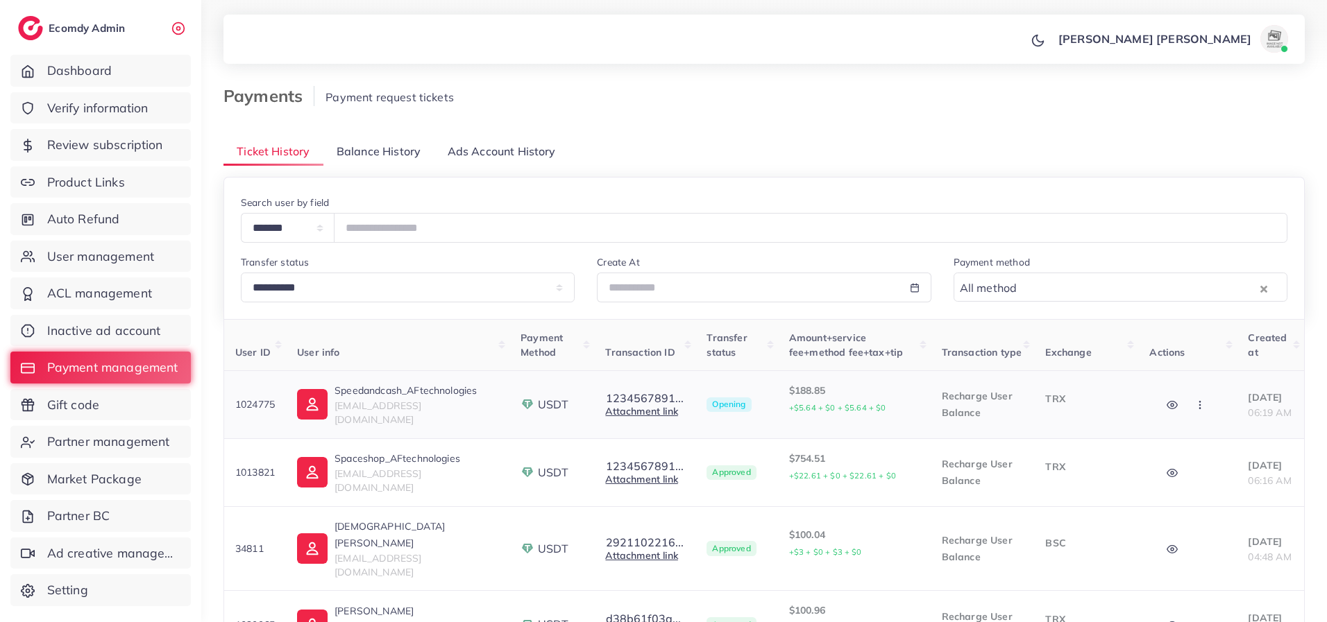
click at [1194, 405] on icon "button" at bounding box center [1199, 405] width 11 height 11
click at [1193, 475] on icon at bounding box center [1197, 479] width 8 height 8
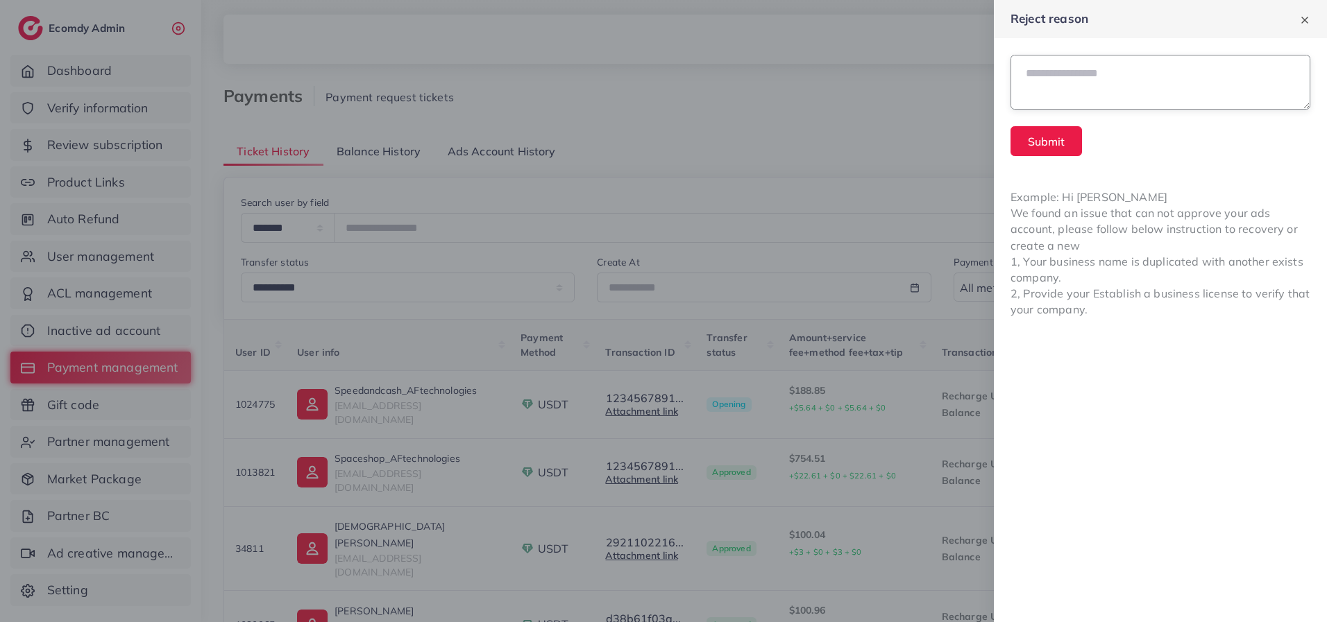
click at [1069, 83] on textarea at bounding box center [1160, 82] width 300 height 55
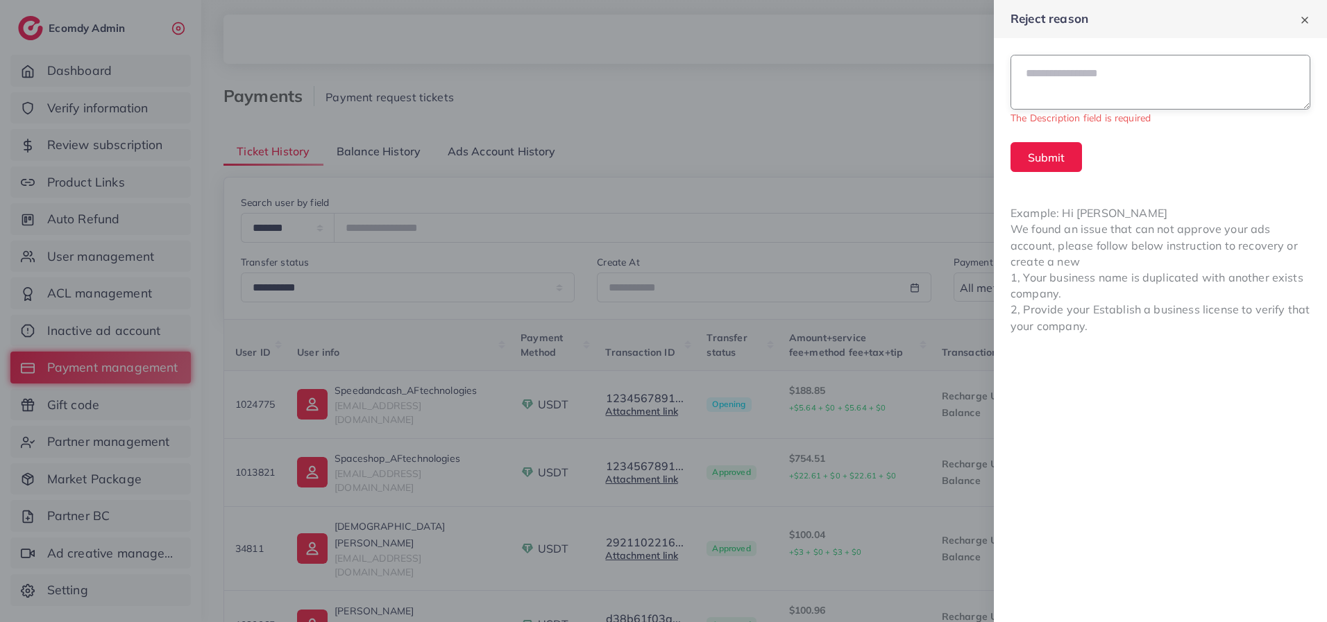
click at [1070, 75] on textarea at bounding box center [1160, 82] width 300 height 55
paste textarea "**********"
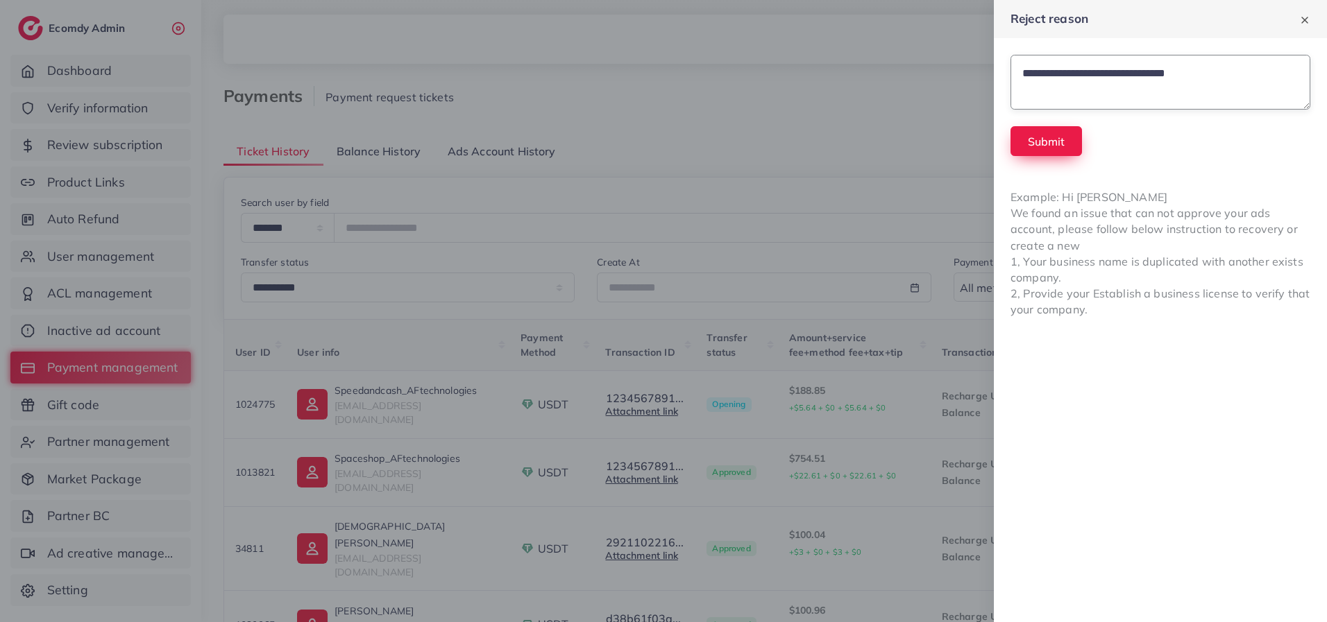
type textarea "**********"
click at [1037, 139] on button "Submit" at bounding box center [1045, 141] width 71 height 30
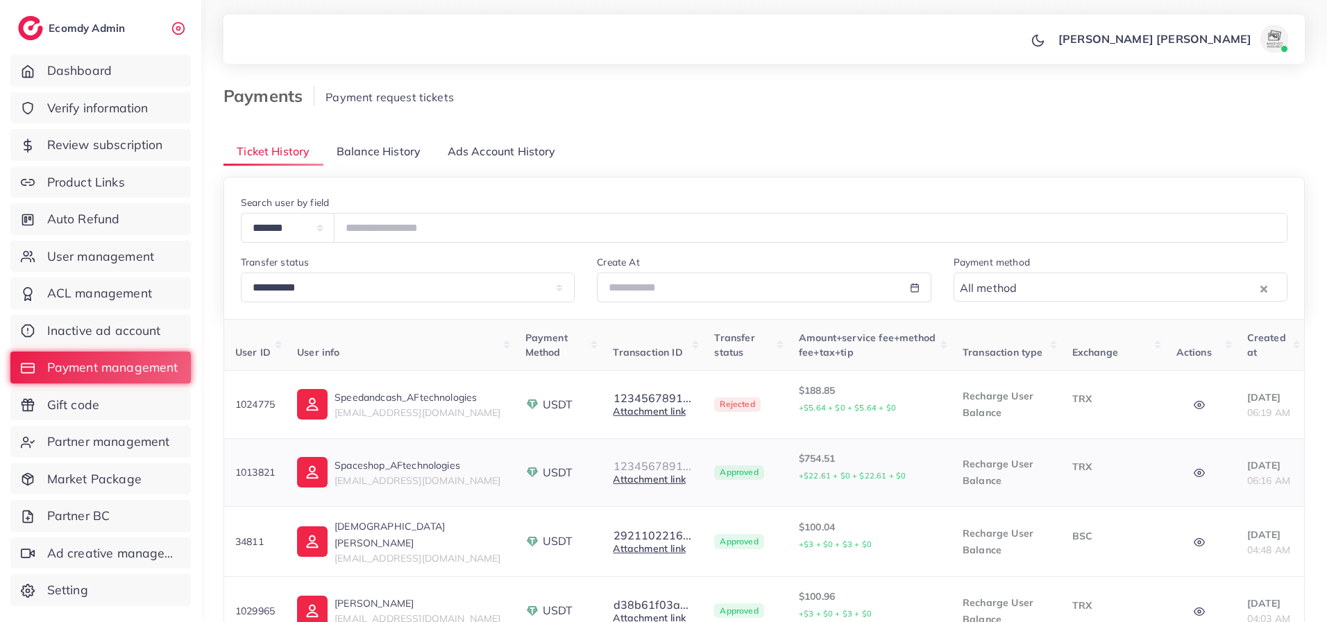
click at [644, 465] on button "1234567891..." at bounding box center [652, 466] width 79 height 12
click at [1194, 472] on icon "button" at bounding box center [1199, 473] width 11 height 11
click at [1196, 401] on icon "button" at bounding box center [1199, 405] width 11 height 11
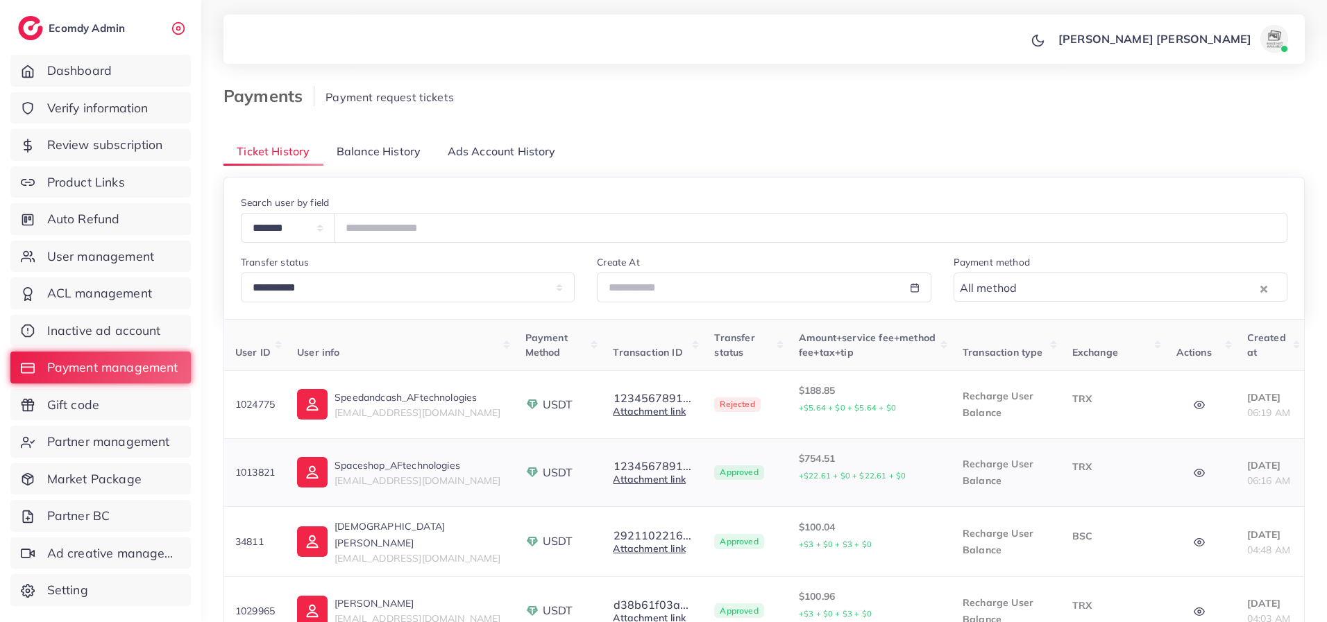
click at [1194, 477] on icon "button" at bounding box center [1199, 474] width 10 height 8
click at [637, 466] on button "1234567891..." at bounding box center [652, 466] width 79 height 12
click at [633, 480] on link "Attachment link" at bounding box center [649, 479] width 72 height 12
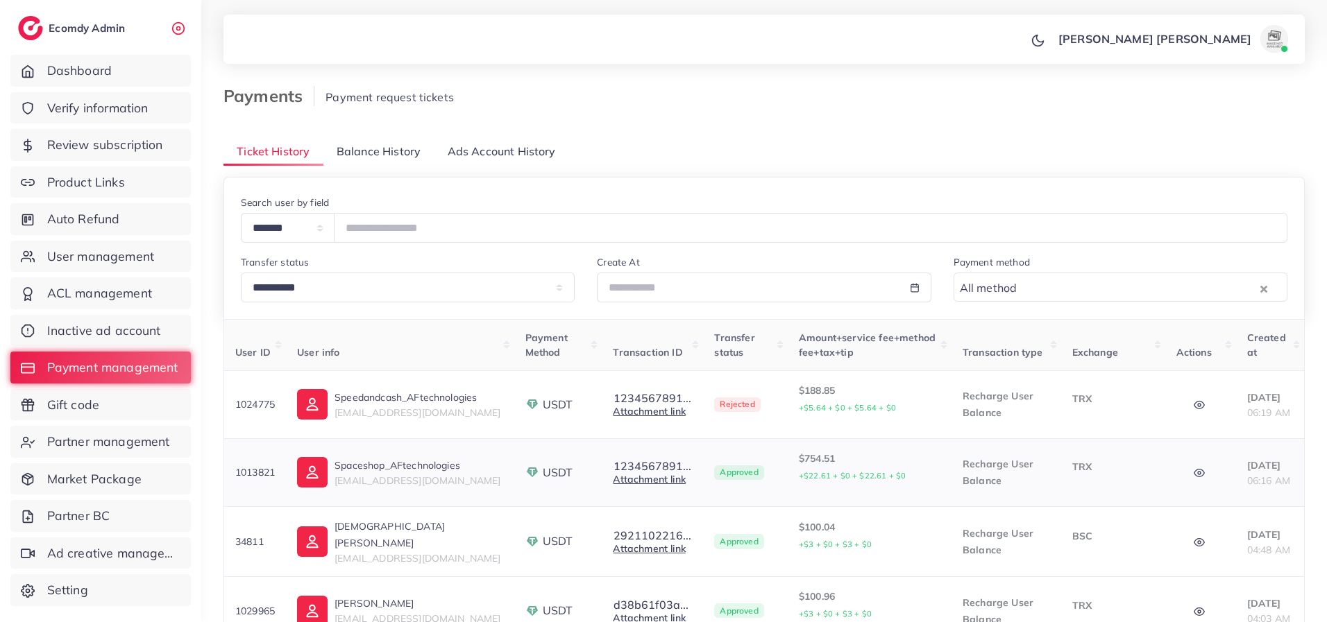
scroll to position [139, 0]
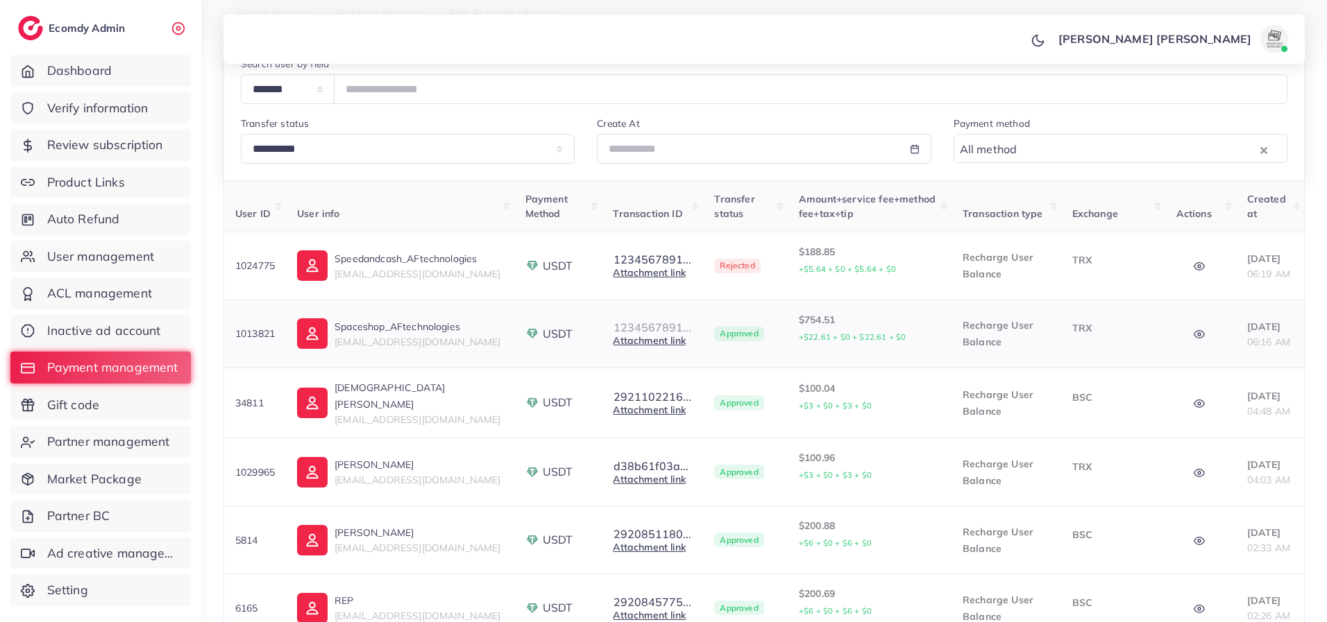
click at [632, 328] on button "1234567891..." at bounding box center [652, 327] width 79 height 12
click at [627, 343] on link "Attachment link" at bounding box center [649, 340] width 72 height 12
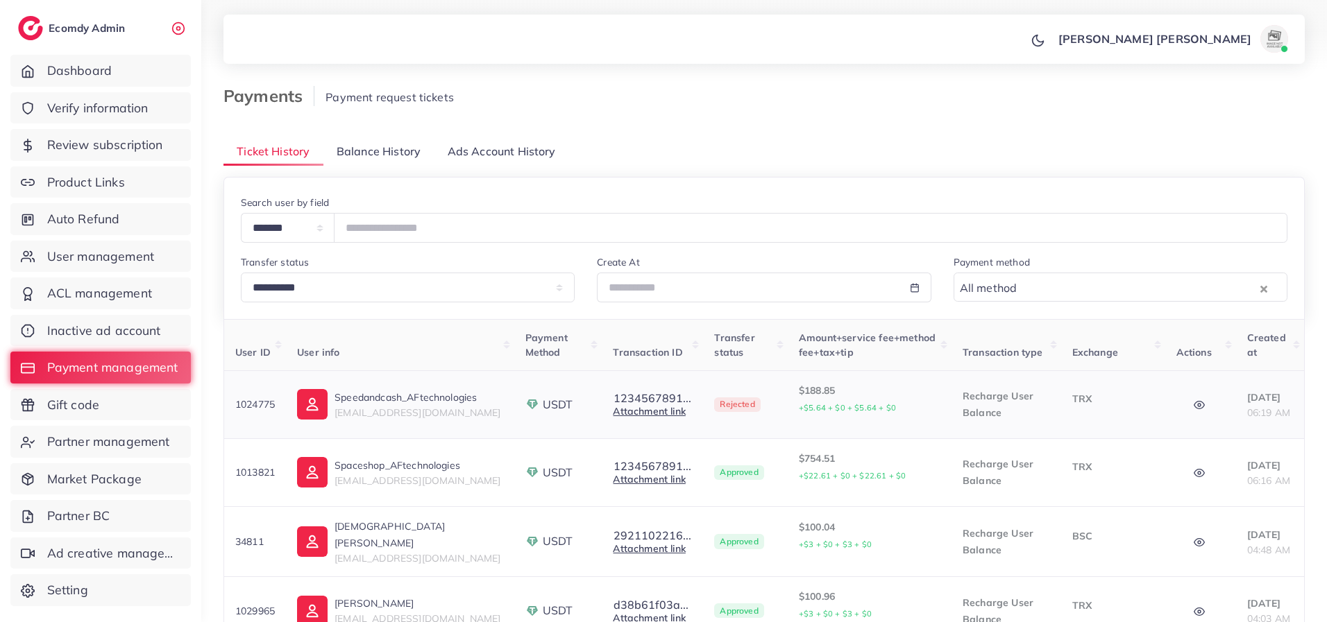
click at [1194, 402] on icon "button" at bounding box center [1199, 406] width 10 height 8
click at [629, 414] on link "Attachment link" at bounding box center [649, 411] width 72 height 12
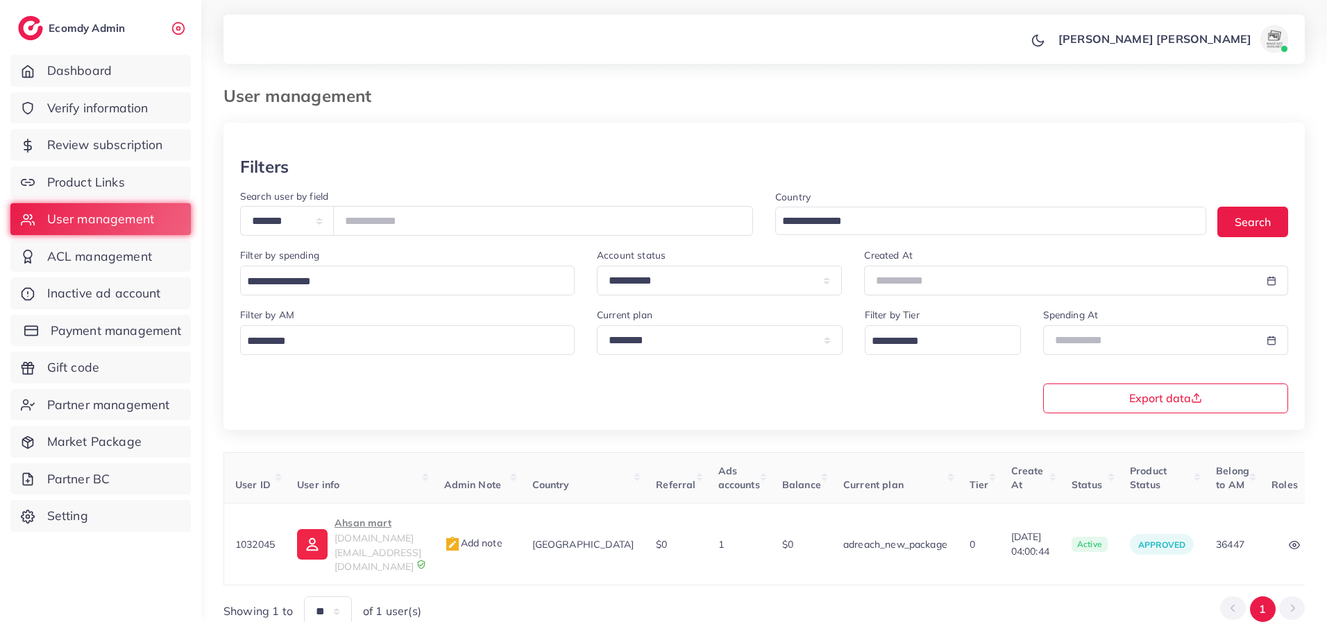
scroll to position [0, 69]
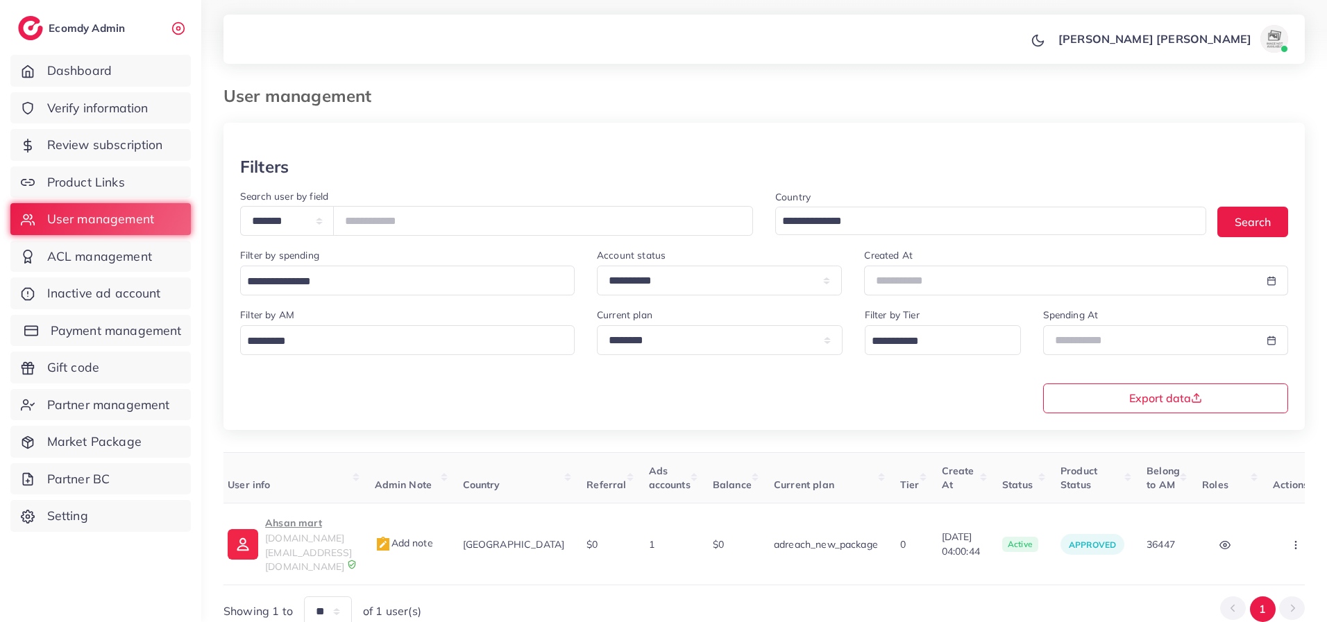
click at [108, 327] on span "Payment management" at bounding box center [116, 331] width 131 height 18
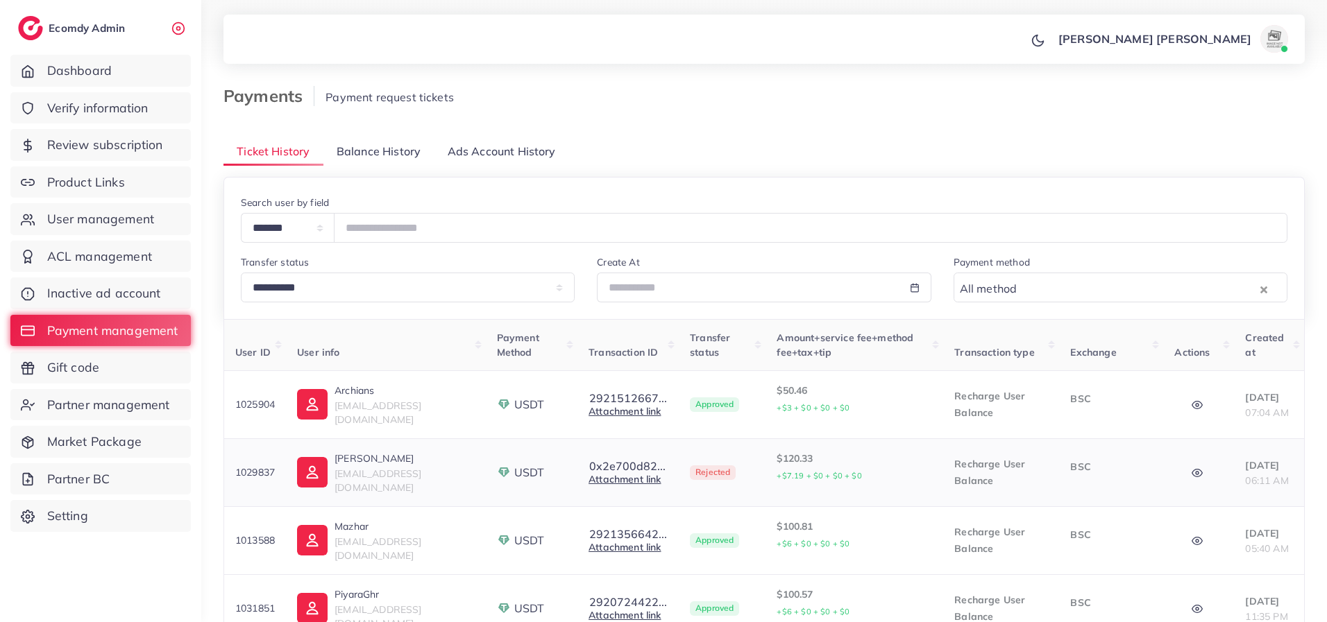
click at [1191, 477] on icon "button" at bounding box center [1196, 473] width 11 height 11
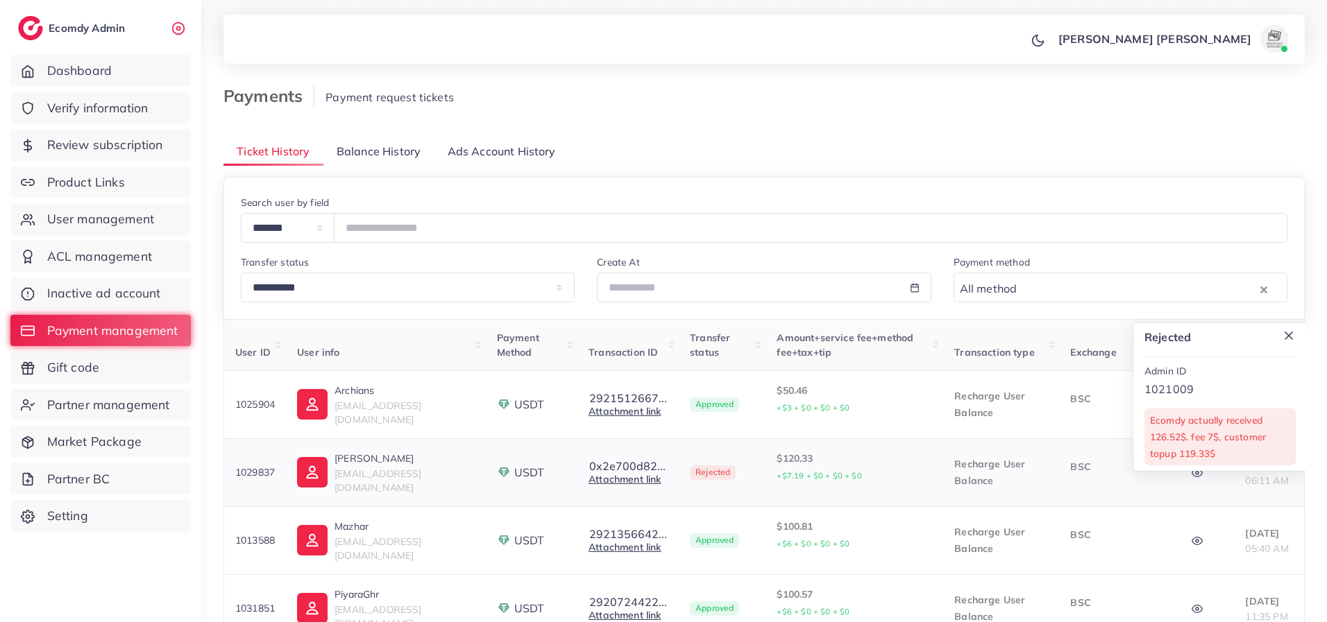
click at [1191, 477] on icon "button" at bounding box center [1196, 473] width 11 height 11
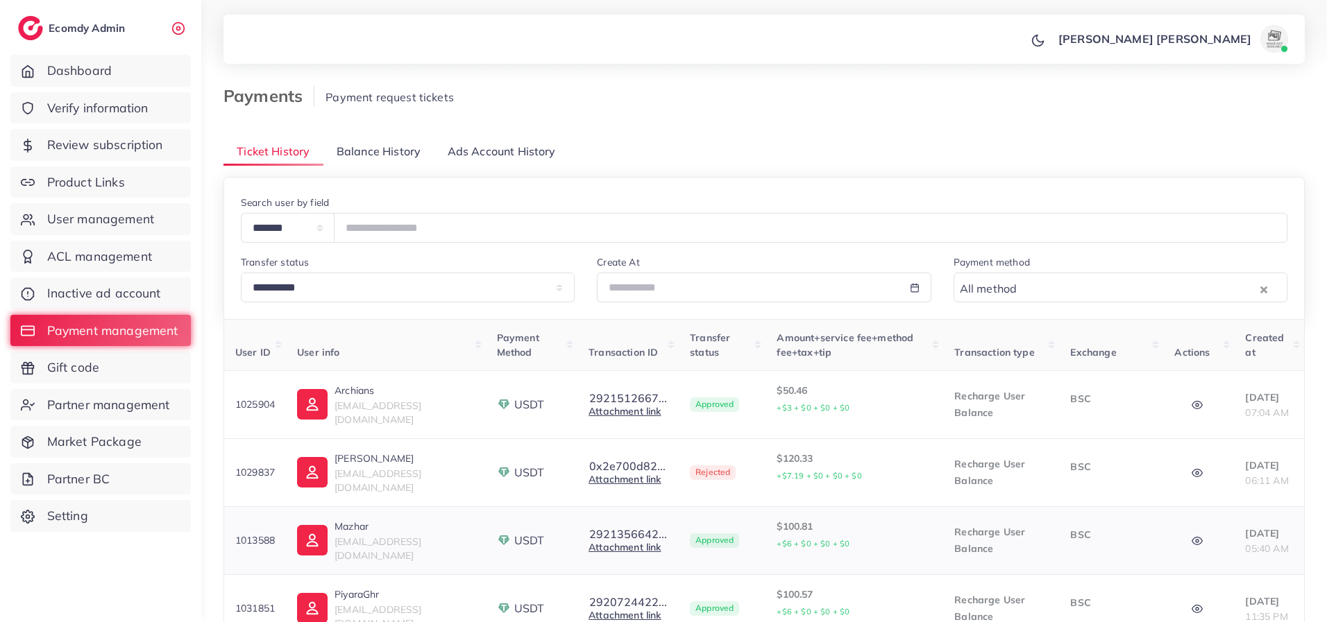
scroll to position [139, 0]
